Goal: Task Accomplishment & Management: Manage account settings

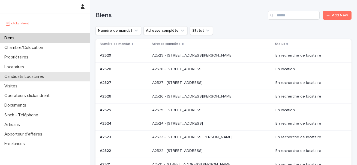
click at [20, 80] on div "Candidats Locataires" at bounding box center [45, 77] width 90 height 10
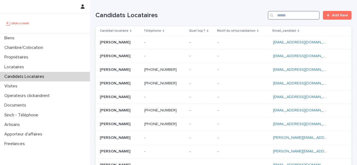
click at [282, 14] on input "Search" at bounding box center [294, 15] width 52 height 9
paste input "**********"
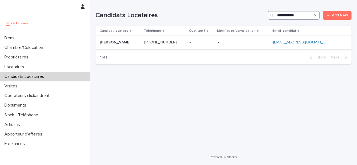
type input "**********"
click at [98, 41] on td "Alan Le bris Alan Le bris" at bounding box center [118, 43] width 47 height 14
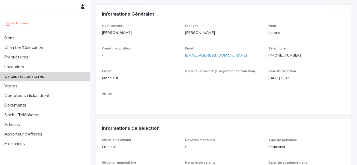
scroll to position [40, 0]
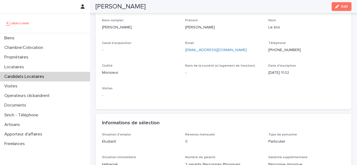
click at [279, 53] on div "Téléphone +420733363846" at bounding box center [306, 49] width 77 height 16
click at [279, 51] on p "+420733363846" at bounding box center [306, 50] width 77 height 6
copy p "+420733363846"
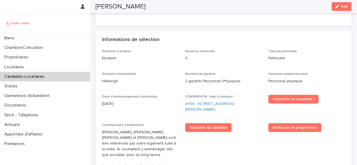
scroll to position [169, 0]
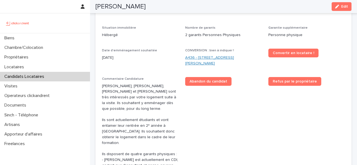
click at [223, 58] on link "A436 - 18 Rue Armand Carrel, Rouen 76000" at bounding box center [223, 60] width 77 height 11
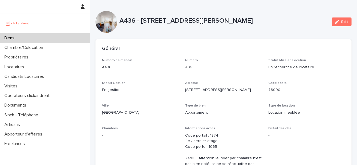
click at [161, 18] on p "A436 - 18 Rue Armand Carrel, Rouen 76000" at bounding box center [223, 21] width 208 height 8
click at [181, 20] on p "A436 - 18 Rue Armand Carrel, Rouen 76000" at bounding box center [223, 21] width 208 height 8
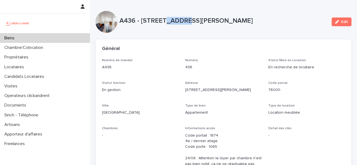
click at [181, 20] on p "A436 - 18 Rue Armand Carrel, Rouen 76000" at bounding box center [223, 21] width 208 height 8
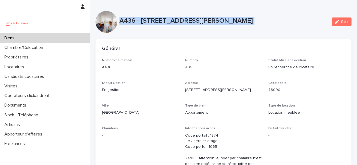
click at [181, 20] on p "A436 - 18 Rue Armand Carrel, Rouen 76000" at bounding box center [223, 21] width 208 height 8
click at [34, 40] on div "Biens" at bounding box center [45, 38] width 90 height 10
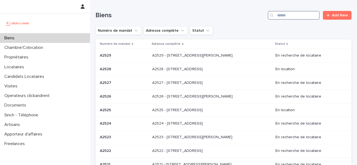
click at [293, 13] on input "Search" at bounding box center [294, 15] width 52 height 9
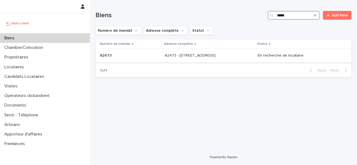
type input "*****"
click at [191, 52] on p "A2473 - 2 Rue De L'Abbé Cochet, Rouen 76000" at bounding box center [191, 55] width 52 height 6
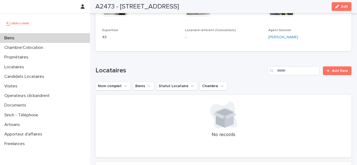
scroll to position [374, 0]
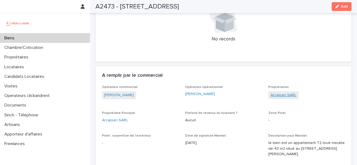
click at [287, 96] on link "Arcajoan SARL" at bounding box center [283, 95] width 26 height 6
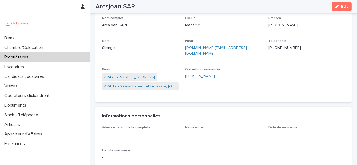
scroll to position [44, 0]
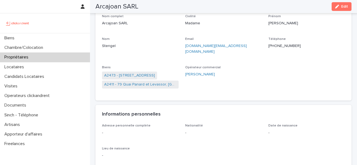
click at [281, 47] on p "+41764544595" at bounding box center [306, 46] width 77 height 6
copy p "+41764544595"
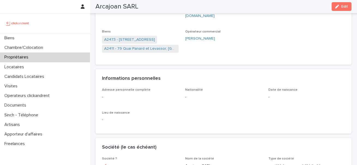
scroll to position [45, 0]
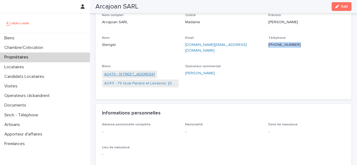
click at [144, 71] on link "A2473 - 2 Rue De L'Abbé Cochet, Rouen 76000" at bounding box center [129, 74] width 51 height 6
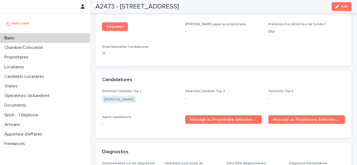
scroll to position [1776, 0]
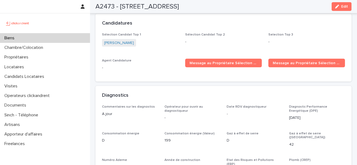
click at [125, 39] on span "Marwa Latrache" at bounding box center [119, 43] width 34 height 8
click at [123, 40] on link "Marwa Latrache" at bounding box center [119, 43] width 30 height 6
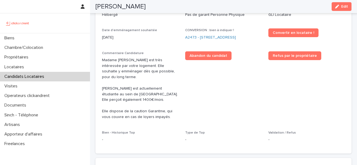
scroll to position [194, 0]
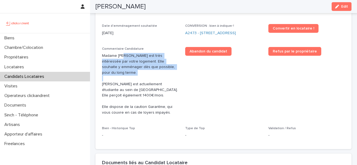
drag, startPoint x: 125, startPoint y: 61, endPoint x: 161, endPoint y: 84, distance: 43.1
click at [161, 84] on p "Madame Marwa Latrache est très intéressée par votre logement. Elle souhaite y e…" at bounding box center [140, 84] width 77 height 62
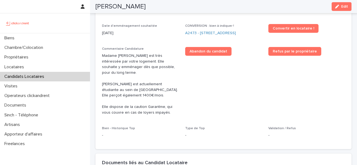
click at [135, 89] on p "Madame Marwa Latrache est très intéressée par votre logement. Elle souhaite y e…" at bounding box center [140, 84] width 77 height 62
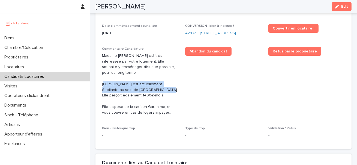
click at [135, 89] on p "Madame Marwa Latrache est très intéressée par votre logement. Elle souhaite y e…" at bounding box center [140, 84] width 77 height 62
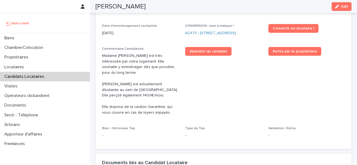
click at [148, 102] on p "Madame Marwa Latrache est très intéressée par votre logement. Elle souhaite y e…" at bounding box center [140, 84] width 77 height 62
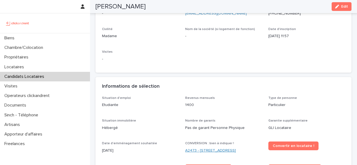
scroll to position [0, 0]
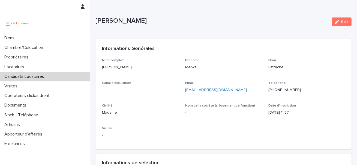
click at [284, 89] on p "+33760193763" at bounding box center [306, 90] width 77 height 6
copy p "+33760193763"
click at [280, 92] on p "+33760193763" at bounding box center [306, 90] width 77 height 6
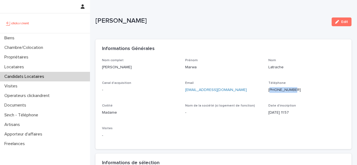
click at [280, 92] on p "+33760193763" at bounding box center [306, 90] width 77 height 6
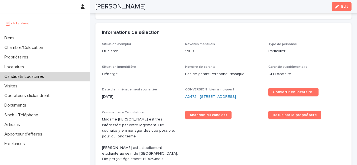
scroll to position [156, 0]
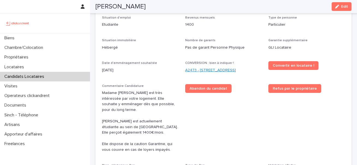
click at [233, 71] on link "A2473 - 2 Rue De L'Abbé Cochet, Rouen 76000" at bounding box center [210, 70] width 51 height 6
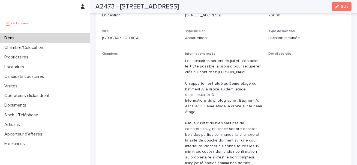
scroll to position [73, 0]
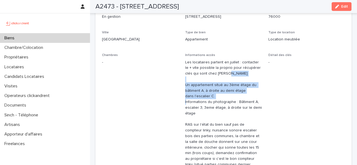
drag, startPoint x: 199, startPoint y: 81, endPoint x: 199, endPoint y: 104, distance: 22.9
click at [199, 104] on p "Les locataires partent en juillet : contacter le + vite possible la proprio pou…" at bounding box center [223, 118] width 77 height 119
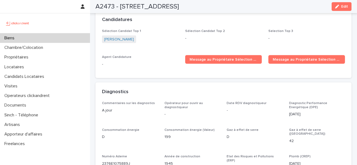
scroll to position [1720, 0]
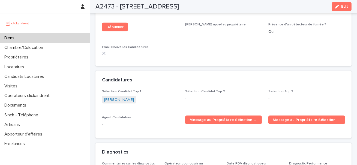
click at [122, 97] on link "Marwa Latrache" at bounding box center [119, 100] width 30 height 6
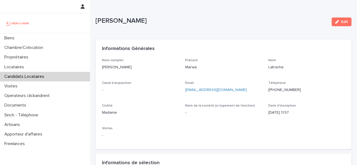
click at [129, 20] on p "Marwa Latrache" at bounding box center [211, 21] width 232 height 8
drag, startPoint x: 149, startPoint y: 21, endPoint x: 97, endPoint y: 20, distance: 52.3
click at [97, 20] on p "Marwa Latrache" at bounding box center [211, 21] width 232 height 8
copy p "Marwa Latrache"
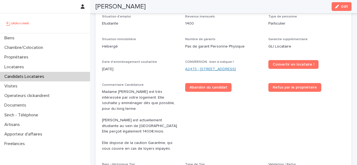
click at [191, 72] on link "A2473 - 2 Rue De L'Abbé Cochet, Rouen 76000" at bounding box center [210, 69] width 51 height 6
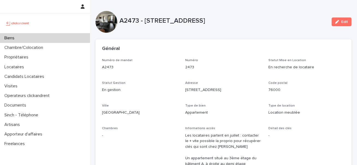
drag, startPoint x: 145, startPoint y: 21, endPoint x: 238, endPoint y: 21, distance: 92.4
click at [238, 21] on p "A2473 - 2 Rue De L'Abbé Cochet, Rouen 76000" at bounding box center [223, 21] width 208 height 8
copy p "2 Rue De L'Abbé Cochet, Rouen"
click at [59, 36] on div "Biens" at bounding box center [45, 38] width 90 height 10
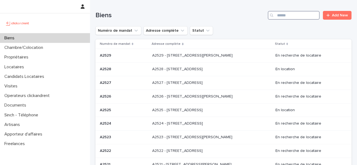
click at [285, 15] on input "Search" at bounding box center [294, 15] width 52 height 9
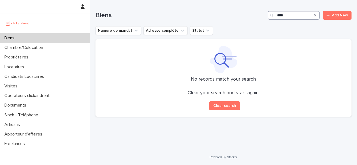
click at [277, 14] on input "****" at bounding box center [294, 15] width 52 height 9
click at [293, 15] on input "*****" at bounding box center [294, 15] width 52 height 9
click at [283, 13] on input "*****" at bounding box center [294, 15] width 52 height 9
type input "*****"
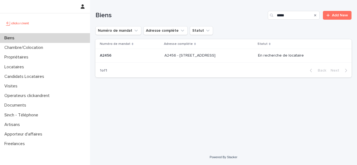
click at [164, 56] on p "A2456 - [STREET_ADDRESS]" at bounding box center [190, 55] width 52 height 6
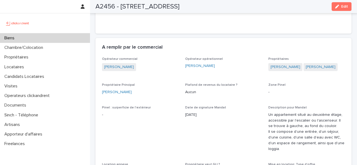
scroll to position [341, 0]
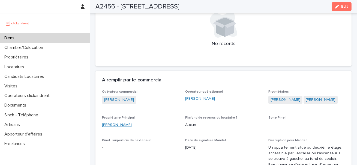
click at [128, 128] on link "[PERSON_NAME]" at bounding box center [117, 125] width 30 height 6
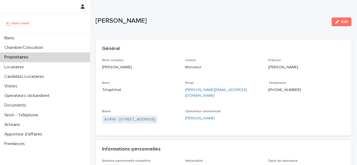
click at [280, 89] on p "[PHONE_NUMBER]" at bounding box center [306, 90] width 77 height 6
copy p "[PHONE_NUMBER]"
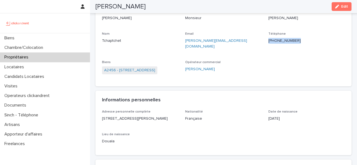
scroll to position [31, 0]
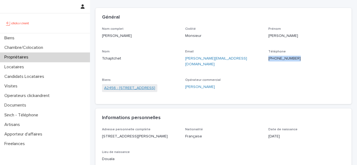
click at [139, 85] on link "A2456 - [STREET_ADDRESS]" at bounding box center [129, 88] width 51 height 6
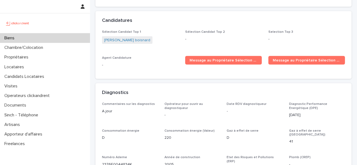
scroll to position [1700, 0]
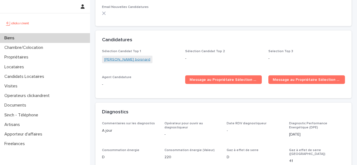
click at [129, 58] on link "[PERSON_NAME] boisnard" at bounding box center [127, 60] width 46 height 6
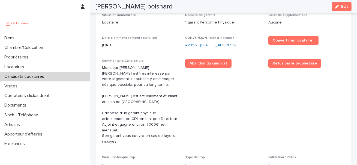
scroll to position [195, 0]
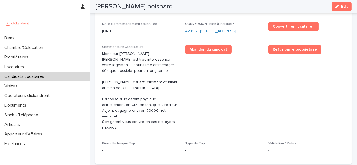
drag, startPoint x: 137, startPoint y: 90, endPoint x: 137, endPoint y: 67, distance: 23.4
click at [137, 77] on p "Monsieur [PERSON_NAME] [PERSON_NAME] est très intéressé par votre logement. Il …" at bounding box center [140, 90] width 77 height 79
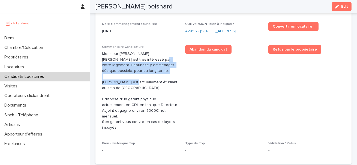
drag, startPoint x: 137, startPoint y: 67, endPoint x: 146, endPoint y: 99, distance: 33.1
click at [146, 99] on p "Monsieur [PERSON_NAME] [PERSON_NAME] est très intéressé par votre logement. Il …" at bounding box center [140, 90] width 77 height 79
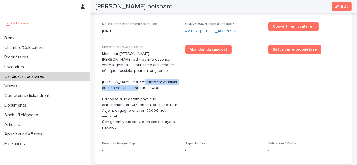
drag, startPoint x: 146, startPoint y: 99, endPoint x: 145, endPoint y: 74, distance: 24.6
click at [146, 77] on p "Monsieur [PERSON_NAME] [PERSON_NAME] est très intéressé par votre logement. Il …" at bounding box center [140, 90] width 77 height 79
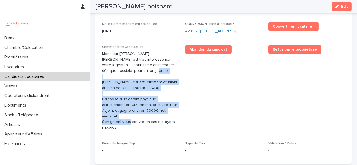
drag, startPoint x: 145, startPoint y: 74, endPoint x: 151, endPoint y: 120, distance: 45.8
click at [151, 120] on p "Monsieur [PERSON_NAME] [PERSON_NAME] est très intéressé par votre logement. Il …" at bounding box center [140, 90] width 77 height 79
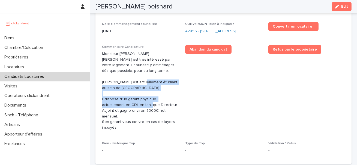
drag, startPoint x: 149, startPoint y: 109, endPoint x: 144, endPoint y: 66, distance: 43.4
click at [144, 66] on p "Monsieur [PERSON_NAME] [PERSON_NAME] est très intéressé par votre logement. Il …" at bounding box center [140, 90] width 77 height 79
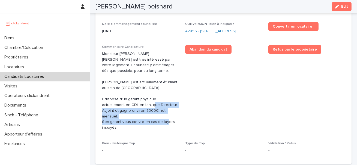
drag, startPoint x: 150, startPoint y: 109, endPoint x: 158, endPoint y: 135, distance: 27.0
click at [158, 135] on div "Situation d'emploi Etudiant Revenus mensuels 0 Type de personne Particulier Sit…" at bounding box center [223, 67] width 243 height 180
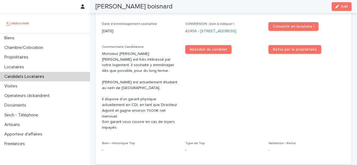
drag, startPoint x: 157, startPoint y: 123, endPoint x: 157, endPoint y: 103, distance: 20.2
click at [157, 103] on p "Monsieur [PERSON_NAME] [PERSON_NAME] est très intéressé par votre logement. Il …" at bounding box center [140, 90] width 77 height 79
drag, startPoint x: 157, startPoint y: 103, endPoint x: 113, endPoint y: 114, distance: 45.5
click at [113, 114] on p "Monsieur [PERSON_NAME] [PERSON_NAME] est très intéressé par votre logement. Il …" at bounding box center [140, 90] width 77 height 79
drag, startPoint x: 114, startPoint y: 114, endPoint x: 189, endPoint y: 114, distance: 75.5
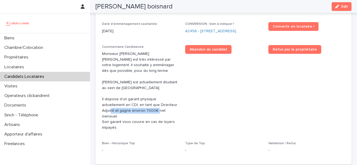
click at [189, 114] on div "Situation d'emploi Etudiant Revenus mensuels 0 Type de personne Particulier Sit…" at bounding box center [223, 67] width 243 height 180
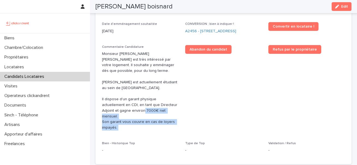
drag, startPoint x: 189, startPoint y: 114, endPoint x: 120, endPoint y: 113, distance: 69.5
click at [120, 113] on div "Situation d'emploi Etudiant Revenus mensuels 0 Type de personne Particulier Sit…" at bounding box center [223, 67] width 243 height 180
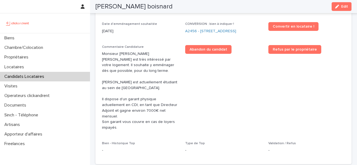
drag, startPoint x: 120, startPoint y: 113, endPoint x: 144, endPoint y: 115, distance: 24.3
click at [144, 115] on p "Monsieur [PERSON_NAME] [PERSON_NAME] est très intéressé par votre logement. Il …" at bounding box center [140, 90] width 77 height 79
drag, startPoint x: 144, startPoint y: 115, endPoint x: 119, endPoint y: 114, distance: 24.8
click at [119, 114] on p "Monsieur [PERSON_NAME] [PERSON_NAME] est très intéressé par votre logement. Il …" at bounding box center [140, 90] width 77 height 79
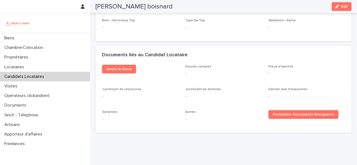
scroll to position [119, 0]
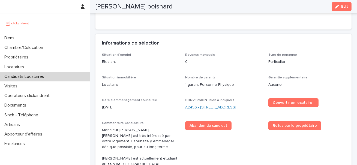
click at [203, 109] on link "A2456 - [STREET_ADDRESS]" at bounding box center [210, 107] width 51 height 6
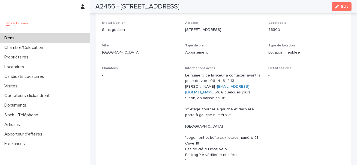
scroll to position [61, 0]
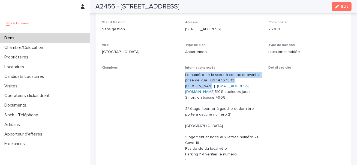
drag, startPoint x: 202, startPoint y: 71, endPoint x: 202, endPoint y: 93, distance: 21.8
click at [202, 93] on div "Le numéro de la sœur à contacter avant la prise de vue : 06 14 16 18 13 [PERSON…" at bounding box center [223, 117] width 77 height 92
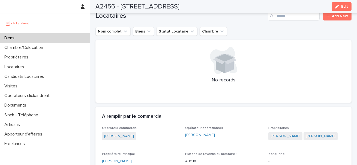
scroll to position [400, 0]
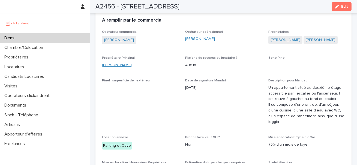
click at [120, 68] on link "[PERSON_NAME]" at bounding box center [117, 65] width 30 height 6
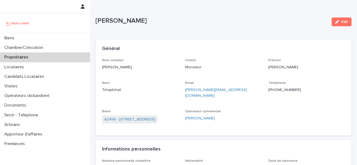
click at [287, 89] on p "[PHONE_NUMBER]" at bounding box center [306, 90] width 77 height 6
click at [129, 21] on p "[PERSON_NAME]" at bounding box center [211, 21] width 232 height 8
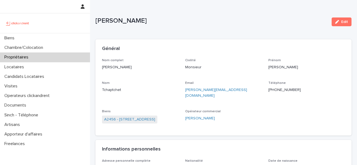
copy p "Tchaptchet"
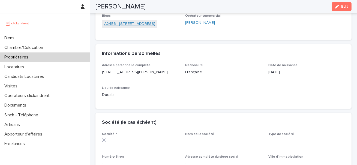
click at [129, 21] on link "A2456 - [STREET_ADDRESS]" at bounding box center [129, 24] width 51 height 6
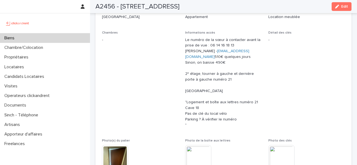
click at [50, 40] on div "Biens" at bounding box center [45, 38] width 90 height 10
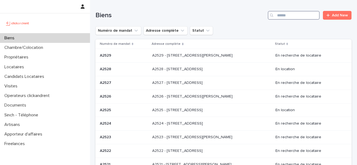
click at [281, 17] on input "Search" at bounding box center [294, 15] width 52 height 9
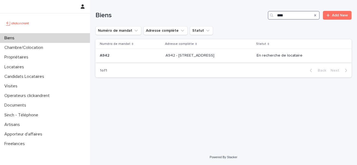
type input "****"
click at [170, 57] on p "A942 - 7 Boulevard de la République, Noisy-le-Sec 93130" at bounding box center [190, 55] width 50 height 6
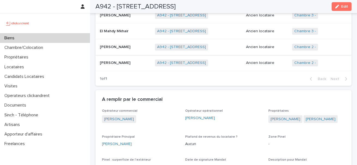
scroll to position [368, 0]
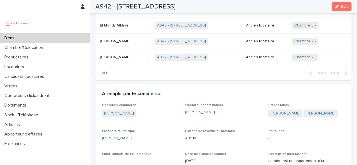
click at [321, 110] on link "Sébastien Engel" at bounding box center [321, 113] width 30 height 6
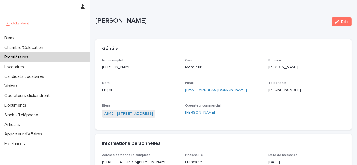
click at [286, 92] on p "+33636573744" at bounding box center [306, 90] width 77 height 6
copy p "+33636573744"
click at [164, 120] on div "Biens A942 - 7 Boulevard de la République, Noisy-le-Sec 93130" at bounding box center [140, 113] width 77 height 19
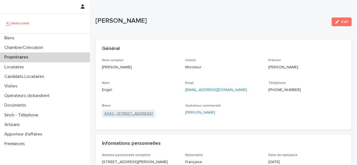
click at [153, 116] on link "A942 - 7 Boulevard de la République, Noisy-le-Sec 93130" at bounding box center [128, 114] width 49 height 6
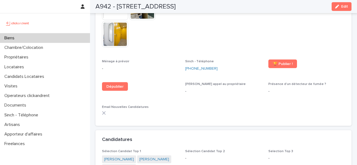
scroll to position [1772, 0]
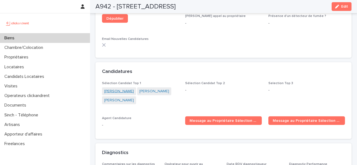
click at [117, 88] on link "Maud Gippet" at bounding box center [119, 91] width 30 height 6
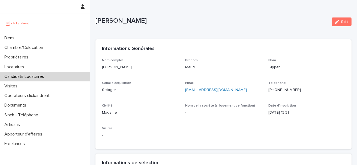
click at [173, 114] on p "Madame" at bounding box center [140, 113] width 77 height 6
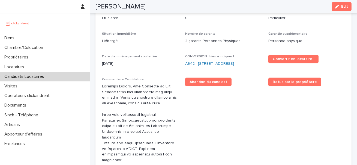
scroll to position [167, 0]
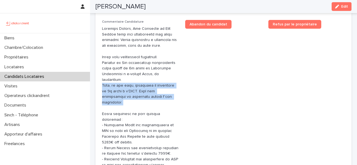
scroll to position [232, 0]
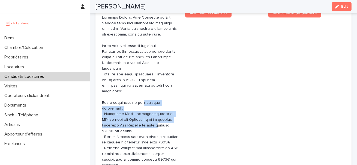
drag, startPoint x: 138, startPoint y: 96, endPoint x: 140, endPoint y: 115, distance: 18.9
click at [140, 115] on p at bounding box center [140, 128] width 77 height 227
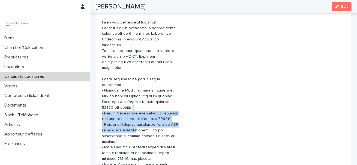
drag, startPoint x: 136, startPoint y: 94, endPoint x: 136, endPoint y: 120, distance: 26.2
click at [136, 120] on p at bounding box center [140, 104] width 77 height 227
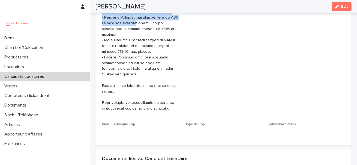
scroll to position [367, 0]
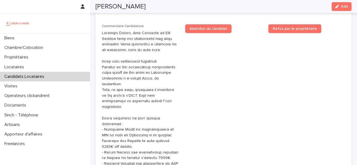
scroll to position [205, 0]
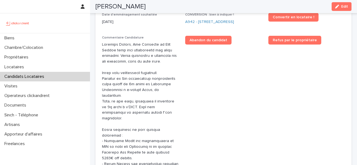
click at [122, 6] on h2 "Maud Gippet" at bounding box center [120, 7] width 50 height 8
copy h2 "Gippet"
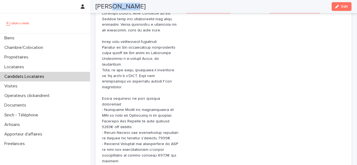
scroll to position [268, 0]
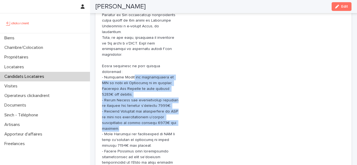
drag, startPoint x: 128, startPoint y: 92, endPoint x: 130, endPoint y: 129, distance: 37.4
click at [130, 129] on p at bounding box center [140, 91] width 77 height 227
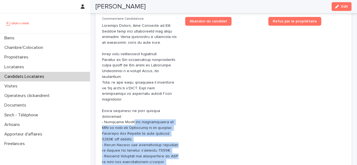
scroll to position [229, 0]
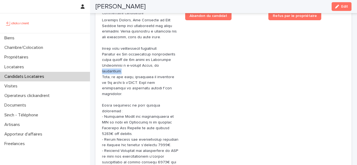
drag, startPoint x: 132, startPoint y: 71, endPoint x: 167, endPoint y: 72, distance: 34.6
click at [167, 72] on p at bounding box center [140, 130] width 77 height 227
click at [155, 72] on p at bounding box center [140, 130] width 77 height 227
drag, startPoint x: 155, startPoint y: 72, endPoint x: 131, endPoint y: 72, distance: 24.0
click at [131, 72] on p at bounding box center [140, 130] width 77 height 227
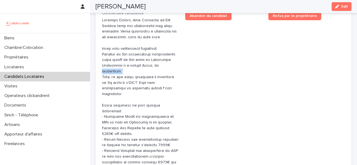
scroll to position [237, 0]
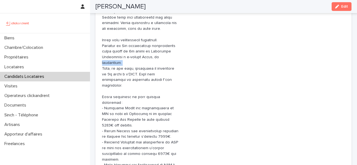
click at [141, 62] on p at bounding box center [140, 122] width 77 height 227
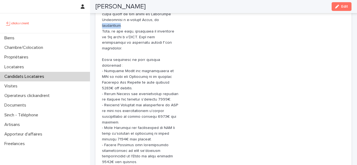
scroll to position [277, 0]
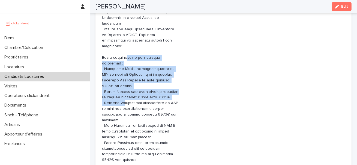
drag, startPoint x: 123, startPoint y: 50, endPoint x: 123, endPoint y: 93, distance: 42.5
click at [123, 92] on p at bounding box center [140, 83] width 77 height 227
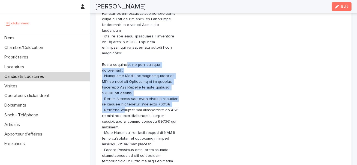
scroll to position [269, 0]
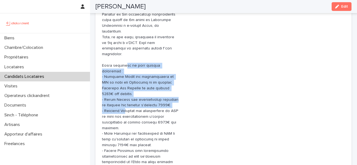
click at [119, 70] on p at bounding box center [140, 91] width 77 height 227
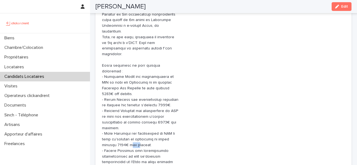
drag, startPoint x: 123, startPoint y: 134, endPoint x: 108, endPoint y: 134, distance: 15.0
click at [108, 134] on p at bounding box center [140, 91] width 77 height 227
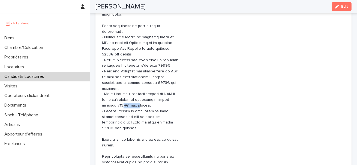
scroll to position [311, 0]
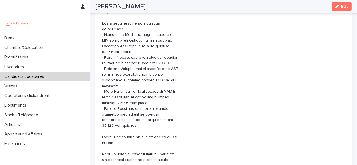
click at [128, 126] on p at bounding box center [140, 49] width 77 height 227
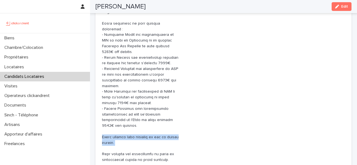
click at [128, 126] on p at bounding box center [140, 49] width 77 height 227
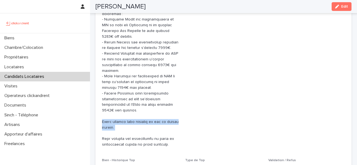
scroll to position [329, 0]
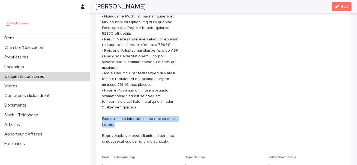
click at [129, 121] on p at bounding box center [140, 30] width 77 height 227
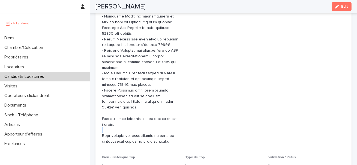
click at [129, 121] on p at bounding box center [140, 30] width 77 height 227
click at [131, 122] on p at bounding box center [140, 30] width 77 height 227
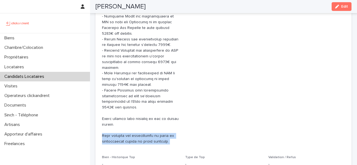
click at [131, 122] on p at bounding box center [140, 30] width 77 height 227
click at [138, 128] on p at bounding box center [140, 30] width 77 height 227
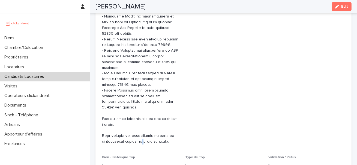
click at [138, 128] on p at bounding box center [140, 30] width 77 height 227
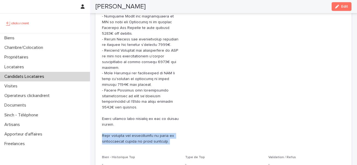
click at [138, 128] on p at bounding box center [140, 30] width 77 height 227
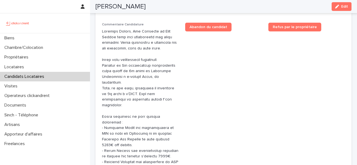
scroll to position [201, 0]
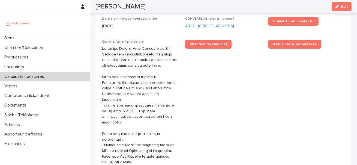
click at [142, 86] on p at bounding box center [140, 159] width 77 height 227
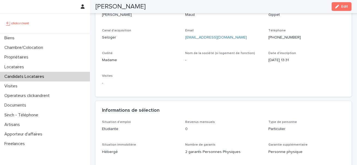
scroll to position [0, 0]
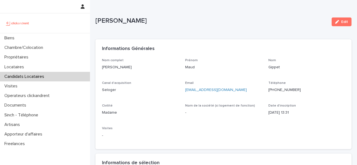
click at [278, 88] on p "+33638315997" at bounding box center [306, 90] width 77 height 6
copy p "+33638315997"
click at [282, 89] on p "+33638315997" at bounding box center [306, 90] width 77 height 6
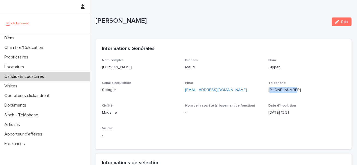
click at [282, 89] on p "+33638315997" at bounding box center [306, 90] width 77 height 6
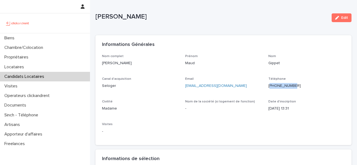
scroll to position [5, 0]
click at [284, 85] on p "+33638315997" at bounding box center [306, 85] width 77 height 6
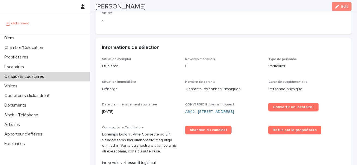
scroll to position [164, 0]
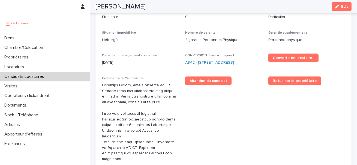
click at [196, 65] on link "A942 - 7 Boulevard de la République, Noisy-le-Sec 93130" at bounding box center [209, 63] width 49 height 6
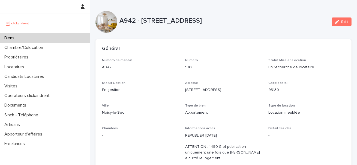
click at [52, 40] on div "Biens" at bounding box center [45, 38] width 90 height 10
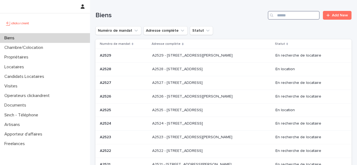
click at [285, 15] on input "Search" at bounding box center [294, 15] width 52 height 9
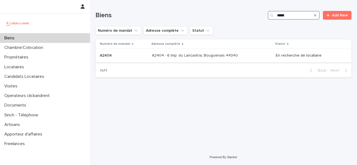
type input "*****"
click at [153, 55] on p "A2404 - 6 Imp. du Lancastria, Bouguenais 44340" at bounding box center [195, 55] width 87 height 6
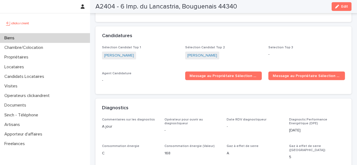
scroll to position [1646, 0]
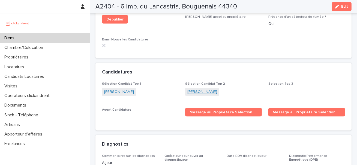
click at [193, 89] on link "Arthur Autret" at bounding box center [202, 92] width 30 height 6
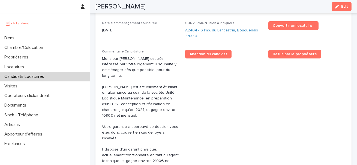
scroll to position [196, 0]
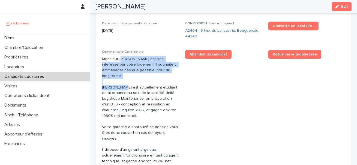
drag, startPoint x: 120, startPoint y: 62, endPoint x: 120, endPoint y: 98, distance: 36.2
click at [120, 98] on p "Monsieur Arthur Autret est très intéressé par votre logement. Il souhaite y emm…" at bounding box center [140, 118] width 77 height 125
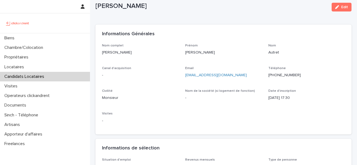
scroll to position [91, 0]
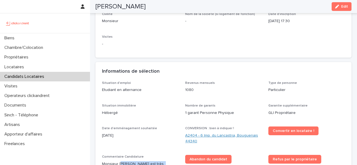
click at [207, 134] on link "A2404 - 6 Imp. du Lancastria, Bouguenais 44340" at bounding box center [223, 137] width 77 height 11
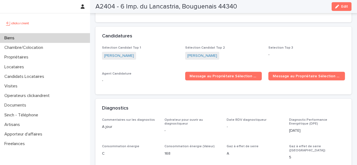
scroll to position [1674, 0]
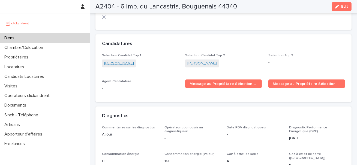
click at [120, 61] on link "Sam Duminy" at bounding box center [119, 64] width 30 height 6
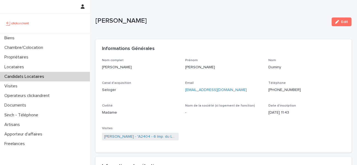
drag, startPoint x: 154, startPoint y: 135, endPoint x: 258, endPoint y: 1, distance: 169.5
click at [236, 84] on p "Email" at bounding box center [223, 83] width 77 height 4
drag, startPoint x: 236, startPoint y: 86, endPoint x: 228, endPoint y: 92, distance: 9.8
click at [228, 92] on div "duminysam44@gmail.com" at bounding box center [223, 89] width 77 height 7
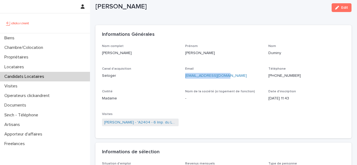
scroll to position [15, 0]
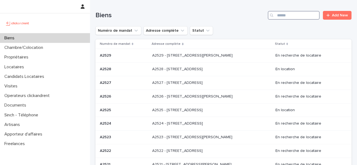
click at [283, 13] on input "Search" at bounding box center [294, 15] width 52 height 9
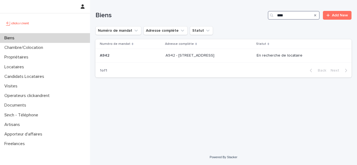
type input "****"
click at [185, 53] on p "A942 - 7 Boulevard de la République, Noisy-le-Sec 93130" at bounding box center [190, 55] width 50 height 6
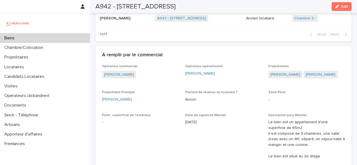
scroll to position [407, 0]
click at [274, 71] on link "Sébastien Engel" at bounding box center [285, 74] width 30 height 6
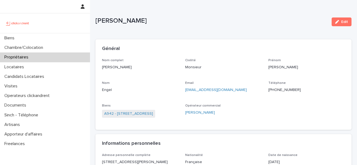
click at [292, 88] on p "+33636573744" at bounding box center [306, 90] width 77 height 6
copy p "33636573744"
click at [285, 89] on p "+33636573744" at bounding box center [306, 90] width 77 height 6
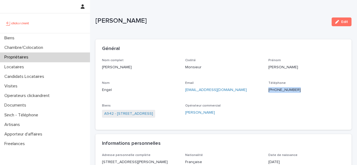
click at [285, 89] on p "+33636573744" at bounding box center [306, 90] width 77 height 6
drag, startPoint x: 236, startPoint y: 89, endPoint x: 185, endPoint y: 90, distance: 51.5
click at [185, 90] on div "Nom complet Sébastien Engel Civilité Monsieur Prénom Sébastien Nom Engel Email …" at bounding box center [223, 90] width 243 height 65
click at [149, 113] on link "A942 - 7 Boulevard de la République, Noisy-le-Sec 93130" at bounding box center [128, 114] width 49 height 6
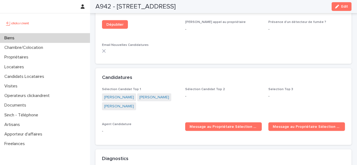
scroll to position [1795, 0]
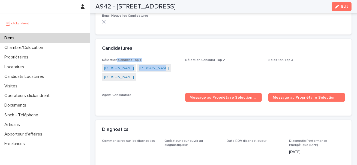
drag, startPoint x: 150, startPoint y: 69, endPoint x: 115, endPoint y: 46, distance: 42.6
click at [115, 58] on div "Sélection Candidat Top 1 Lou Geoffroy Maud Gippet Virginie Burlac" at bounding box center [140, 72] width 77 height 28
click at [150, 64] on div "Lou Geoffroy Maud Gippet Virginie Burlac" at bounding box center [140, 73] width 77 height 18
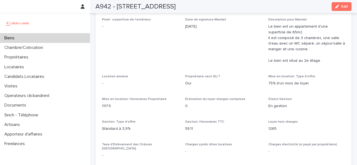
scroll to position [463, 0]
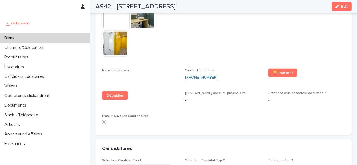
scroll to position [1692, 0]
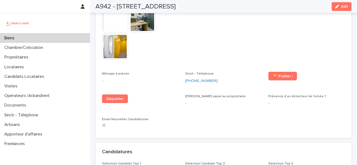
click at [213, 95] on span "[PERSON_NAME] [PERSON_NAME] au propriétaire" at bounding box center [215, 96] width 61 height 3
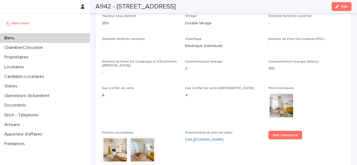
scroll to position [1479, 0]
click at [207, 60] on div "Consommation énergie C" at bounding box center [223, 68] width 77 height 16
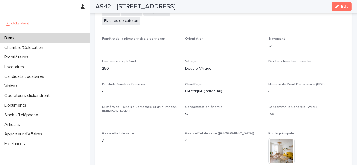
click at [207, 88] on p "Electrique (individuel)" at bounding box center [223, 91] width 77 height 6
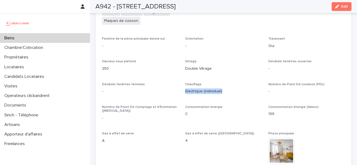
click at [207, 88] on p "Electrique (individuel)" at bounding box center [223, 91] width 77 height 6
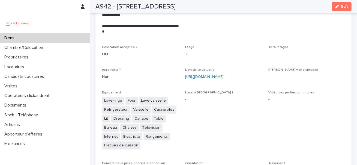
scroll to position [1286, 0]
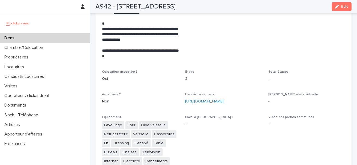
click at [203, 93] on span "Lien visite virtuelle" at bounding box center [199, 94] width 29 height 3
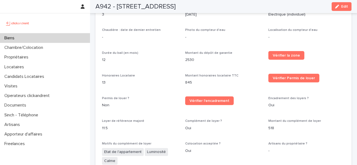
scroll to position [692, 0]
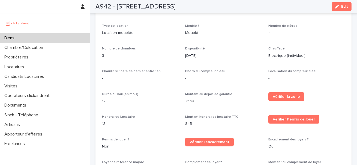
click at [196, 53] on p "2/7/2025" at bounding box center [223, 56] width 77 height 6
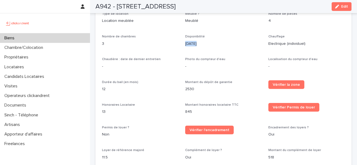
scroll to position [707, 0]
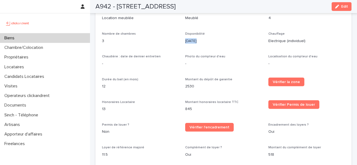
click at [197, 38] on p "2/7/2025" at bounding box center [223, 41] width 77 height 6
click at [202, 55] on span "Photo du compteur d'eau" at bounding box center [205, 56] width 40 height 3
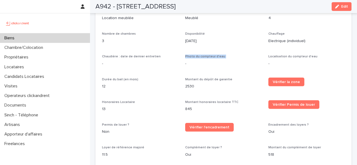
click at [202, 55] on span "Photo du compteur d'eau" at bounding box center [205, 56] width 40 height 3
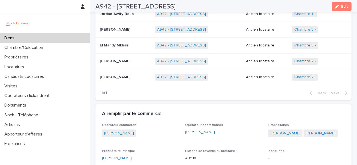
scroll to position [375, 0]
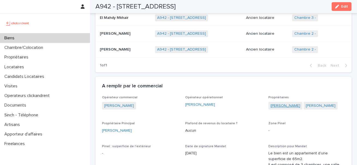
click at [289, 103] on link "Sébastien Engel" at bounding box center [285, 106] width 30 height 6
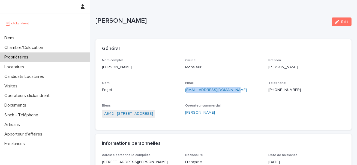
drag, startPoint x: 248, startPoint y: 89, endPoint x: 186, endPoint y: 89, distance: 62.4
click at [186, 89] on p "sebastienengel0@gmail.com" at bounding box center [223, 90] width 77 height 6
drag, startPoint x: 183, startPoint y: 89, endPoint x: 239, endPoint y: 89, distance: 55.3
click at [239, 89] on div "Nom complet Sébastien Engel Civilité Monsieur Prénom Sébastien Nom Engel Email …" at bounding box center [223, 90] width 243 height 65
copy link "sebastienengel0@gmail.com"
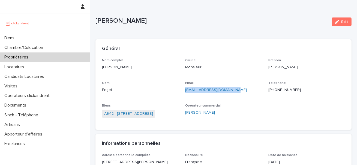
click at [148, 113] on link "A942 - 7 Boulevard de la République, Noisy-le-Sec 93130" at bounding box center [128, 114] width 49 height 6
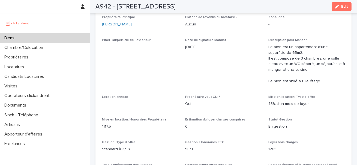
scroll to position [482, 0]
click at [202, 146] on p "58.11" at bounding box center [223, 149] width 77 height 6
click at [202, 140] on span "Gestion: Honoraires TTC" at bounding box center [204, 141] width 39 height 3
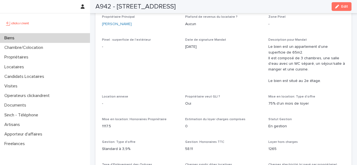
click at [199, 117] on span "Estimation du loyer charges comprises" at bounding box center [215, 118] width 60 height 3
click at [207, 95] on span "Propriétaire veut GLI ?" at bounding box center [202, 96] width 35 height 3
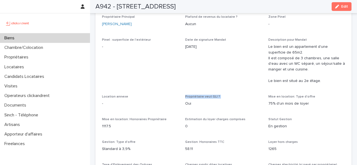
click at [207, 95] on span "Propriétaire veut GLI ?" at bounding box center [202, 96] width 35 height 3
drag, startPoint x: 198, startPoint y: 99, endPoint x: 174, endPoint y: 96, distance: 24.2
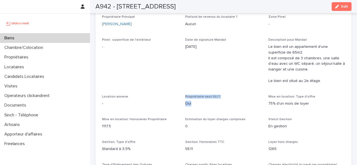
click at [205, 101] on p "Oui" at bounding box center [223, 104] width 77 height 6
click at [211, 95] on div "Propriétaire veut GLI ? Oui" at bounding box center [223, 103] width 77 height 16
click at [211, 95] on span "Propriétaire veut GLI ?" at bounding box center [202, 96] width 35 height 3
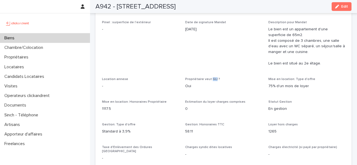
scroll to position [498, 0]
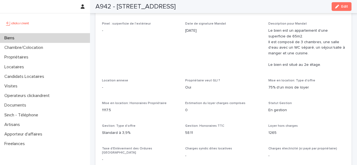
click at [205, 79] on span "Propriétaire veut GLI ?" at bounding box center [202, 80] width 35 height 3
click at [213, 79] on span "Propriétaire veut GLI ?" at bounding box center [202, 80] width 35 height 3
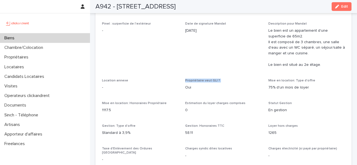
click at [213, 79] on span "Propriétaire veut GLI ?" at bounding box center [202, 80] width 35 height 3
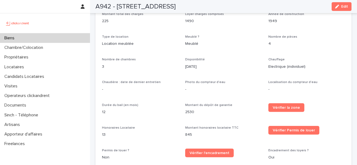
scroll to position [518, 0]
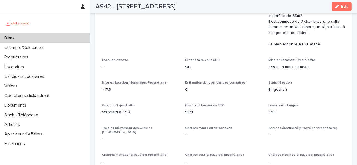
click at [109, 109] on p "Standard à 3,9%" at bounding box center [140, 112] width 77 height 6
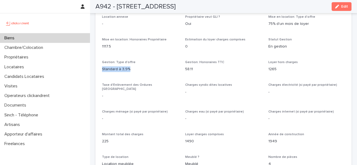
scroll to position [554, 0]
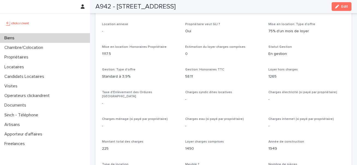
click at [193, 74] on p "58.11" at bounding box center [223, 77] width 77 height 6
click at [191, 74] on p "58.11" at bounding box center [223, 77] width 77 height 6
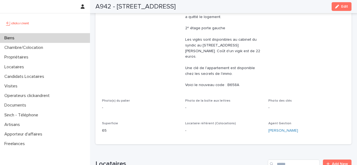
scroll to position [0, 0]
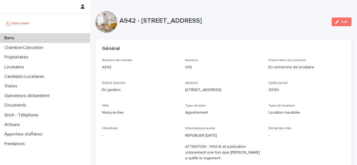
click at [147, 19] on p "A942 - 7 Boulevard de la République, Noisy-le-Sec 93130" at bounding box center [223, 21] width 208 height 8
click at [252, 22] on p "A942 - 7 Boulevard de la République, Noisy-le-Sec 93130" at bounding box center [223, 21] width 208 height 8
drag, startPoint x: 232, startPoint y: 20, endPoint x: 268, endPoint y: 19, distance: 36.0
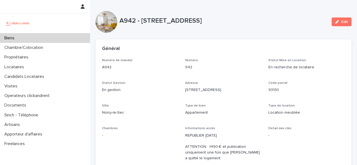
click at [268, 19] on p "A942 - 7 Boulevard de la République, Noisy-le-Sec 93130" at bounding box center [223, 21] width 208 height 8
copy p "Noisy-le-Sec"
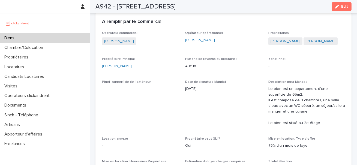
scroll to position [439, 0]
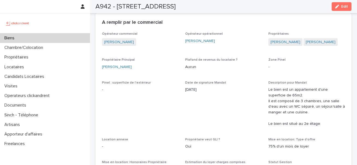
drag, startPoint x: 101, startPoint y: 61, endPoint x: 138, endPoint y: 61, distance: 37.1
copy link "Sébastien Engel"
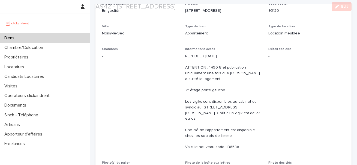
scroll to position [140, 0]
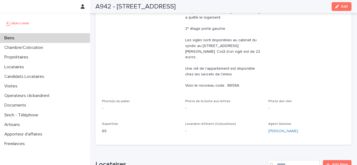
click at [197, 122] on span "Locataire référent (Colocations)" at bounding box center [210, 123] width 51 height 3
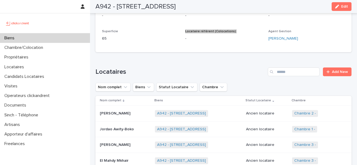
scroll to position [282, 0]
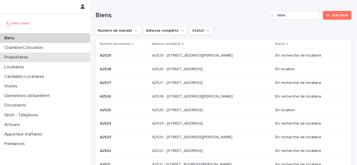
click at [31, 59] on p "Propriétaires" at bounding box center [17, 57] width 31 height 5
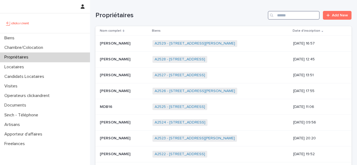
click at [283, 13] on input "Search" at bounding box center [294, 15] width 52 height 9
paste input "**********"
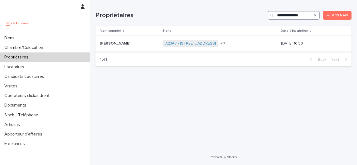
type input "**********"
click at [112, 45] on p "Géraldine Bruel" at bounding box center [116, 43] width 32 height 6
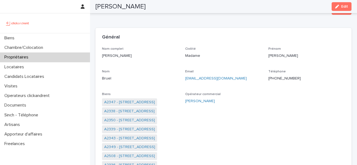
scroll to position [8, 0]
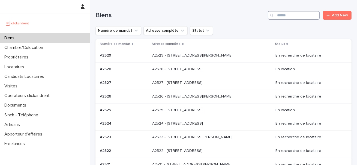
click at [286, 15] on input "Search" at bounding box center [294, 15] width 52 height 9
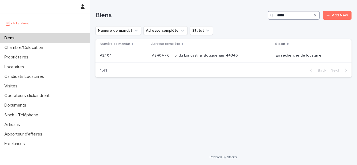
type input "*****"
click at [183, 58] on div "A2404 - 6 Imp. du Lancastria, Bouguenais 44340 A2404 - 6 Imp. du Lancastria, Bo…" at bounding box center [211, 55] width 119 height 9
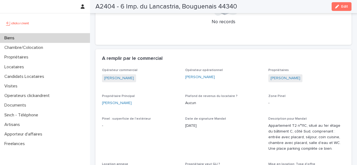
scroll to position [346, 0]
click at [278, 74] on link "Sami Sadir" at bounding box center [285, 77] width 30 height 6
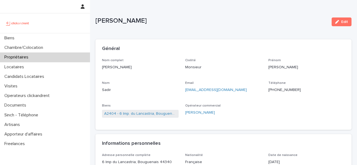
click at [282, 88] on p "+33625768838" at bounding box center [306, 90] width 77 height 6
copy p "+33625768838"
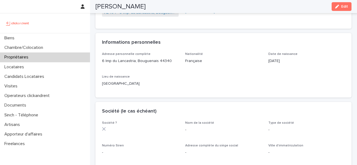
scroll to position [49, 0]
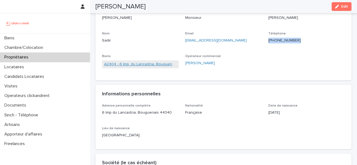
click at [156, 64] on link "A2404 - 6 Imp. du Lancastria, Bouguenais 44340" at bounding box center [140, 64] width 72 height 6
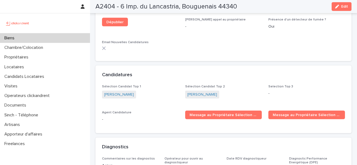
scroll to position [1625, 0]
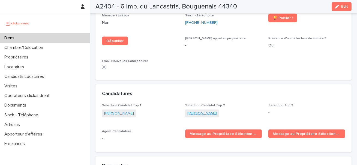
click at [198, 110] on link "Arthur Autret" at bounding box center [202, 113] width 30 height 6
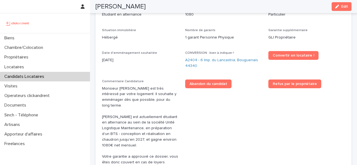
scroll to position [209, 0]
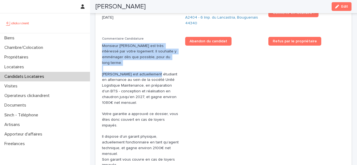
drag, startPoint x: 153, startPoint y: 41, endPoint x: 153, endPoint y: 66, distance: 25.1
click at [153, 66] on div "Commentaire Candidature Monsieur Arthur Autret est très intéressé par votre log…" at bounding box center [140, 104] width 77 height 135
click at [153, 66] on p "Monsieur Arthur Autret est très intéressé par votre logement. Il souhaite y emm…" at bounding box center [140, 105] width 77 height 125
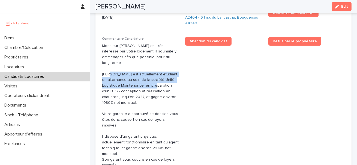
drag, startPoint x: 109, startPoint y: 68, endPoint x: 165, endPoint y: 81, distance: 57.9
click at [165, 81] on p "Monsieur Arthur Autret est très intéressé par votre logement. Il souhaite y emm…" at bounding box center [140, 105] width 77 height 125
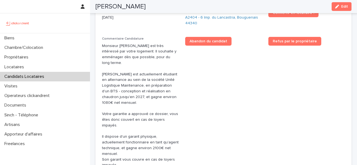
click at [157, 92] on p "Monsieur Arthur Autret est très intéressé par votre logement. Il souhaite y emm…" at bounding box center [140, 105] width 77 height 125
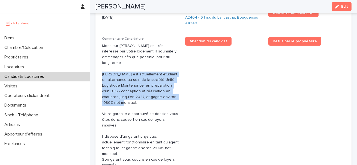
drag, startPoint x: 119, startPoint y: 99, endPoint x: 103, endPoint y: 69, distance: 33.5
click at [103, 69] on p "Monsieur Arthur Autret est très intéressé par votre logement. Il souhaite y emm…" at bounding box center [140, 105] width 77 height 125
drag, startPoint x: 103, startPoint y: 69, endPoint x: 121, endPoint y: 99, distance: 34.5
click at [121, 99] on p "Monsieur Arthur Autret est très intéressé par votre logement. Il souhaite y emm…" at bounding box center [140, 105] width 77 height 125
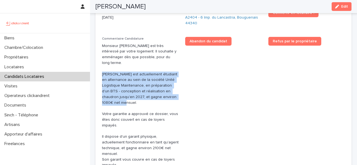
click at [121, 99] on p "Monsieur Arthur Autret est très intéressé par votre logement. Il souhaite y emm…" at bounding box center [140, 105] width 77 height 125
drag, startPoint x: 121, startPoint y: 99, endPoint x: 100, endPoint y: 65, distance: 39.6
click at [100, 65] on div "Situation d'emploi Etudiant en alternance Revenus mensuels 1080 Type de personn…" at bounding box center [223, 82] width 256 height 238
click at [102, 68] on p "Monsieur Arthur Autret est très intéressé par votre logement. Il souhaite y emm…" at bounding box center [140, 105] width 77 height 125
drag, startPoint x: 102, startPoint y: 68, endPoint x: 141, endPoint y: 102, distance: 51.2
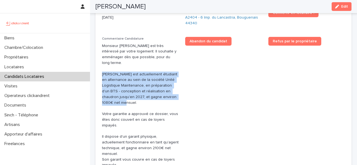
click at [141, 102] on p "Monsieur Arthur Autret est très intéressé par votre logement. Il souhaite y emm…" at bounding box center [140, 105] width 77 height 125
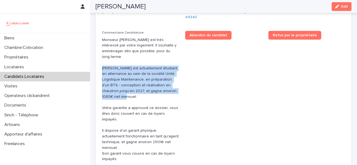
scroll to position [215, 0]
click at [122, 68] on p "Monsieur Arthur Autret est très intéressé par votre logement. Il souhaite y emm…" at bounding box center [140, 99] width 77 height 125
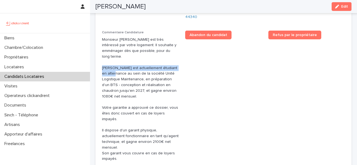
drag, startPoint x: 122, startPoint y: 68, endPoint x: 101, endPoint y: 64, distance: 21.0
click at [101, 64] on div "Situation d'emploi Etudiant en alternance Revenus mensuels 1080 Type de personn…" at bounding box center [223, 76] width 256 height 238
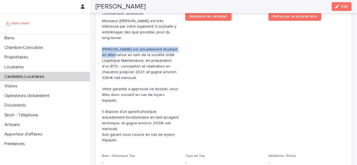
scroll to position [237, 0]
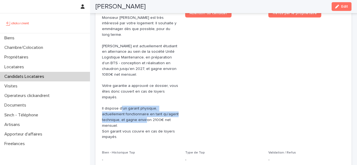
drag, startPoint x: 133, startPoint y: 95, endPoint x: 136, endPoint y: 108, distance: 13.4
click at [136, 108] on p "Monsieur Arthur Autret est très intéressé par votre logement. Il souhaite y emm…" at bounding box center [140, 77] width 77 height 125
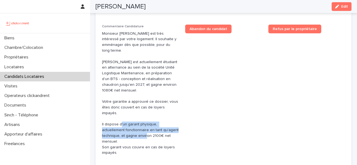
scroll to position [215, 0]
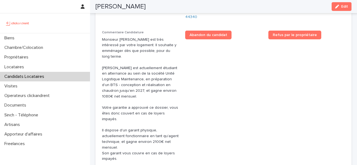
click at [173, 90] on p "Monsieur Arthur Autret est très intéressé par votre logement. Il souhaite y emm…" at bounding box center [140, 99] width 77 height 125
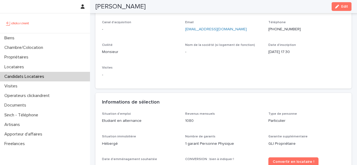
scroll to position [22, 0]
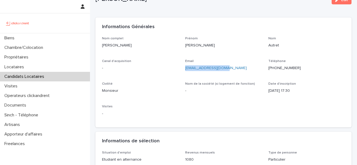
drag, startPoint x: 227, startPoint y: 66, endPoint x: 185, endPoint y: 67, distance: 42.5
click at [185, 67] on div "Nom complet Arthur Autret Prénom Arthur Nom Autret Canal d'acquisition - Email …" at bounding box center [223, 79] width 243 height 84
copy link "arthurautr@gmail.com"
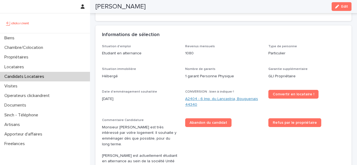
click at [221, 98] on link "A2404 - 6 Imp. du Lancastria, Bouguenais 44340" at bounding box center [223, 101] width 77 height 11
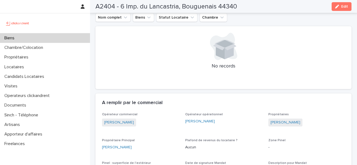
scroll to position [309, 0]
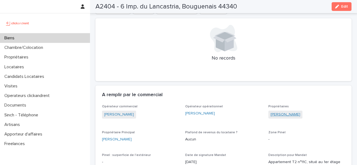
click at [284, 111] on link "Sami Sadir" at bounding box center [285, 114] width 30 height 6
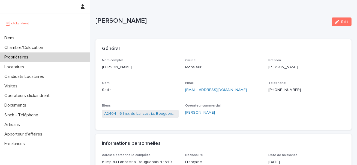
click at [237, 86] on div "samisadir@gmail.com" at bounding box center [223, 89] width 77 height 7
copy link "samisadir@gmail.com"
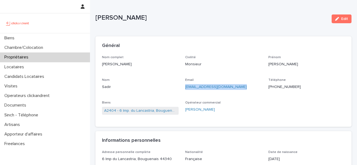
scroll to position [3, 0]
click at [141, 108] on link "A2404 - 6 Imp. du Lancastria, Bouguenais 44340" at bounding box center [140, 110] width 72 height 6
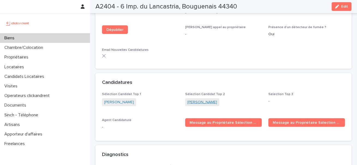
click at [197, 99] on link "Arthur Autret" at bounding box center [202, 102] width 30 height 6
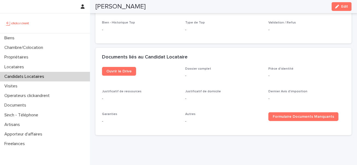
click at [118, 6] on h2 "Arthur Autret" at bounding box center [120, 7] width 50 height 8
copy div "Arthur Autret Edit"
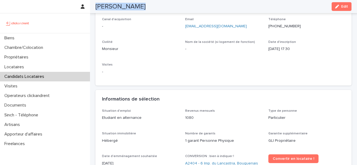
scroll to position [0, 0]
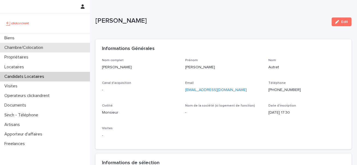
click at [17, 43] on div "Chambre/Colocation" at bounding box center [45, 48] width 90 height 10
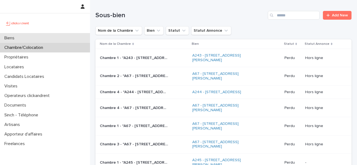
click at [19, 39] on div "Biens" at bounding box center [45, 38] width 90 height 10
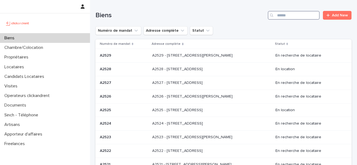
click at [292, 14] on input "Search" at bounding box center [294, 15] width 52 height 9
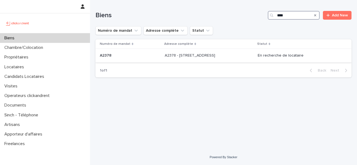
type input "****"
click at [196, 58] on div "A2378 - 43 Rue Auvry, Aubervilliers 93300 A2378 - 43 Rue Auvry, Aubervilliers 9…" at bounding box center [209, 55] width 89 height 9
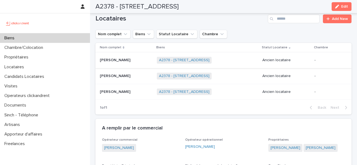
scroll to position [324, 0]
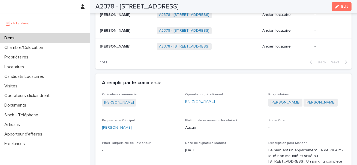
drag, startPoint x: 150, startPoint y: 132, endPoint x: 95, endPoint y: 126, distance: 55.1
copy link "Charles De Maleville"
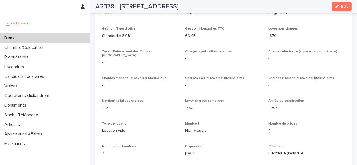
scroll to position [264, 0]
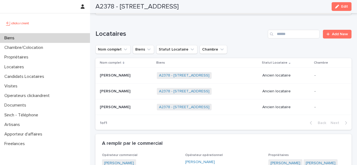
click at [38, 32] on div at bounding box center [45, 23] width 90 height 20
click at [40, 37] on div "Biens" at bounding box center [45, 38] width 90 height 10
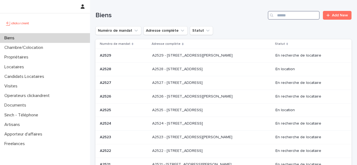
click at [279, 16] on input "Search" at bounding box center [294, 15] width 52 height 9
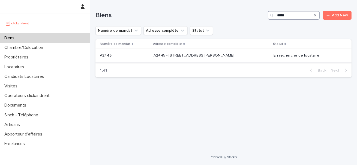
type input "*****"
click at [204, 53] on p "A2445 - 90 avenue Raymond Poincaré, Paris 75016" at bounding box center [194, 55] width 82 height 6
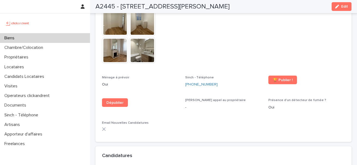
scroll to position [1717, 0]
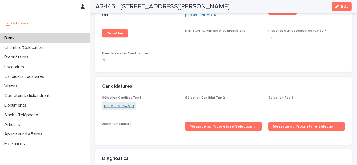
click at [133, 103] on link "Mohamed Kesraoui" at bounding box center [119, 106] width 30 height 6
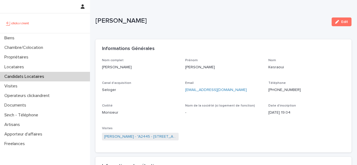
click at [281, 91] on p "+33784588273" at bounding box center [306, 90] width 77 height 6
copy p "+33784588273"
click at [158, 135] on link "Mohamed Kesraoui - "A2445 - 90 avenue Raymond Poincaré, Paris 75016"" at bounding box center [140, 137] width 72 height 6
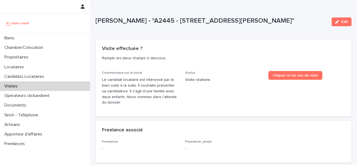
scroll to position [146, 0]
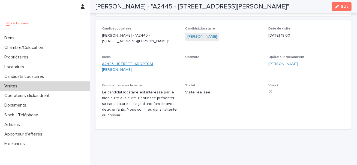
click at [159, 64] on link "A2445 - 90 avenue Raymond Poincaré, Paris 75016" at bounding box center [140, 66] width 77 height 11
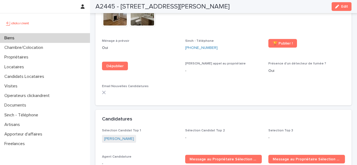
scroll to position [1682, 0]
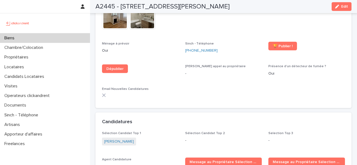
drag, startPoint x: 120, startPoint y: 7, endPoint x: 253, endPoint y: 10, distance: 133.0
click at [253, 10] on div "A2445 - 90 avenue Raymond Poincaré, Paris 75016 Edit" at bounding box center [223, 6] width 256 height 13
copy h2 "90 avenue Raymond Poincaré, Paris 75016"
click at [43, 37] on div "Biens" at bounding box center [45, 38] width 90 height 10
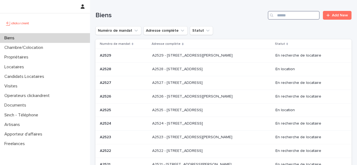
click at [278, 18] on input "Search" at bounding box center [294, 15] width 52 height 9
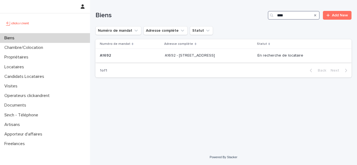
type input "****"
click at [246, 54] on div "A1692 - 10 rue de la Lune Corail, Cergy 95800 A1692 - 10 rue de la Lune Corail,…" at bounding box center [209, 55] width 88 height 9
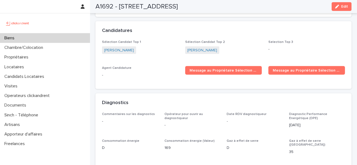
scroll to position [1657, 0]
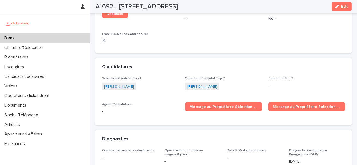
click at [117, 84] on link "Ondine Adam" at bounding box center [119, 87] width 30 height 6
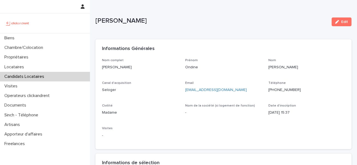
click at [289, 88] on p "+33699951608" at bounding box center [306, 90] width 77 height 6
copy p "+33699951608"
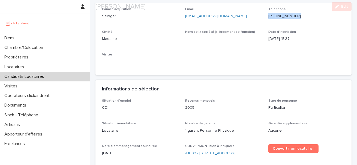
scroll to position [130, 0]
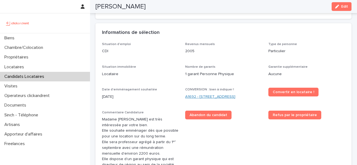
click at [235, 98] on link "A1692 - 10 rue de la Lune Corail, Cergy 95800" at bounding box center [210, 97] width 50 height 6
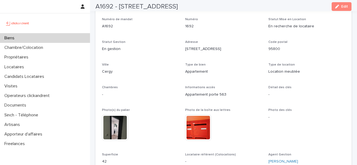
scroll to position [45, 0]
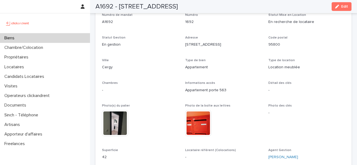
click at [223, 91] on p "Appartement porte 563" at bounding box center [223, 90] width 77 height 6
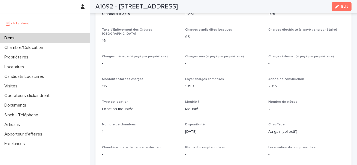
scroll to position [458, 0]
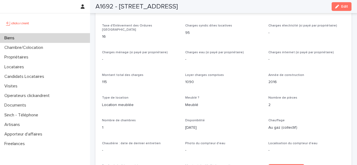
click at [190, 79] on p "1090" at bounding box center [223, 82] width 77 height 6
click at [191, 79] on p "1090" at bounding box center [223, 82] width 77 height 6
click at [195, 79] on p "1090" at bounding box center [223, 82] width 77 height 6
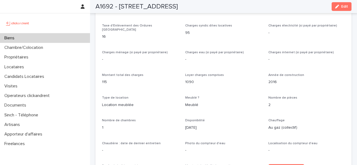
click at [195, 79] on p "1090" at bounding box center [223, 82] width 77 height 6
click at [189, 79] on p "1090" at bounding box center [223, 82] width 77 height 6
click at [194, 80] on p "1090" at bounding box center [223, 82] width 77 height 6
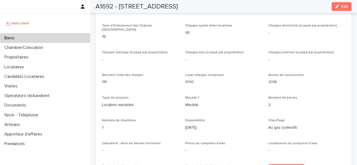
click at [194, 80] on p "1090" at bounding box center [223, 82] width 77 height 6
click at [195, 79] on p "1090" at bounding box center [223, 82] width 77 height 6
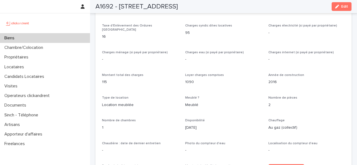
click at [195, 79] on p "1090" at bounding box center [223, 82] width 77 height 6
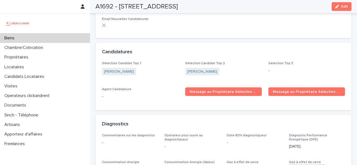
scroll to position [1631, 0]
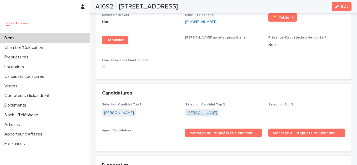
click at [209, 110] on link "Nathalie Edwige" at bounding box center [202, 113] width 30 height 6
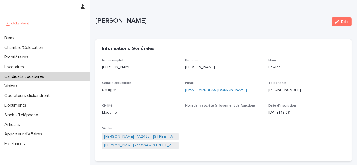
click at [204, 96] on div "Email nedwige480@gmail.com" at bounding box center [223, 89] width 77 height 16
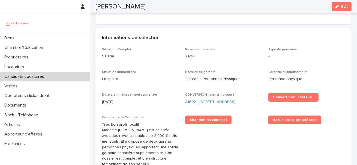
scroll to position [179, 0]
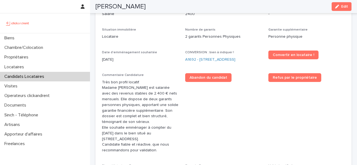
click at [141, 92] on p "Très bon profil locatif. Madame Nathalie Edwige est salariée avec des revenus s…" at bounding box center [140, 116] width 77 height 74
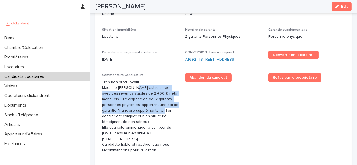
drag, startPoint x: 141, startPoint y: 92, endPoint x: 148, endPoint y: 115, distance: 23.5
click at [148, 115] on p "Très bon profil locatif. Madame Nathalie Edwige est salariée avec des revenus s…" at bounding box center [140, 116] width 77 height 74
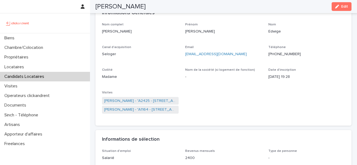
scroll to position [0, 0]
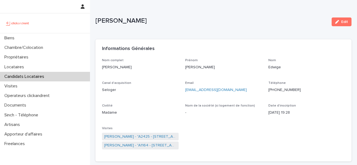
click at [271, 88] on p "+596696442180" at bounding box center [306, 90] width 77 height 6
copy p "+596696442180"
click at [296, 88] on p "+596696442180" at bounding box center [306, 90] width 77 height 6
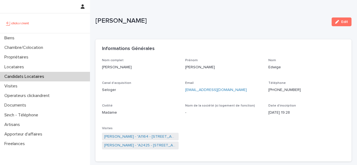
click at [274, 89] on p "+596696442180" at bounding box center [306, 90] width 77 height 6
copy p "+596696442180"
click at [117, 23] on p "Nathalie Edwige" at bounding box center [211, 21] width 232 height 8
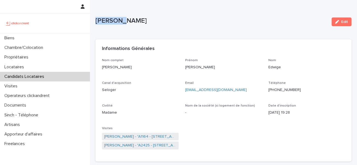
click at [117, 23] on p "Nathalie Edwige" at bounding box center [211, 21] width 232 height 8
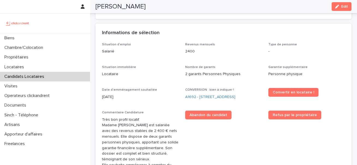
scroll to position [145, 0]
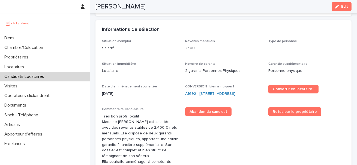
click at [213, 96] on link "A1692 - 10 rue de la Lune Corail, Cergy 95800" at bounding box center [210, 94] width 50 height 6
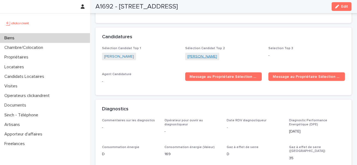
click at [195, 55] on link "Nathalie Edwige" at bounding box center [202, 57] width 30 height 6
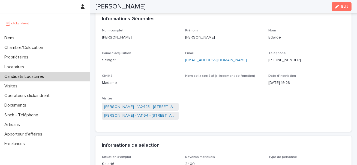
scroll to position [22, 0]
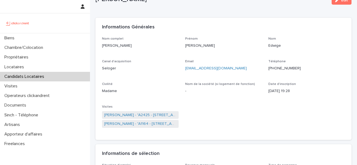
click at [268, 68] on p "+596696442180" at bounding box center [306, 68] width 77 height 6
click at [146, 124] on link "Nathalie Edwige - "A1164 - 58 rue Pierre Albrand, Marseille 13002"" at bounding box center [140, 124] width 72 height 6
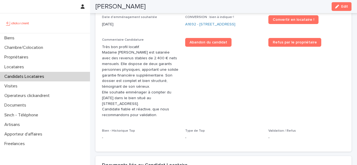
scroll to position [190, 0]
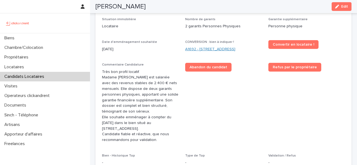
click at [198, 50] on link "A1692 - 10 rue de la Lune Corail, Cergy 95800" at bounding box center [210, 49] width 50 height 6
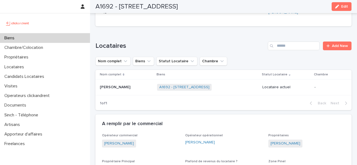
drag, startPoint x: 118, startPoint y: 5, endPoint x: 246, endPoint y: 9, distance: 127.9
click at [246, 9] on div "A1692 - 10 rue de la Lune Corail, Cergy 95800 Edit" at bounding box center [223, 6] width 256 height 13
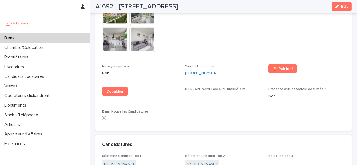
scroll to position [1663, 0]
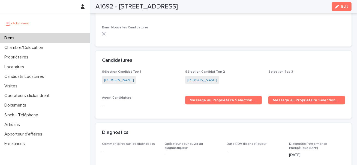
click at [88, 40] on div "Biens" at bounding box center [45, 38] width 90 height 10
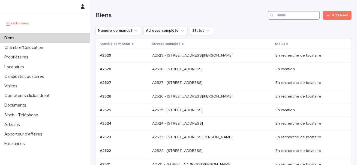
click at [294, 16] on input "Search" at bounding box center [294, 15] width 52 height 9
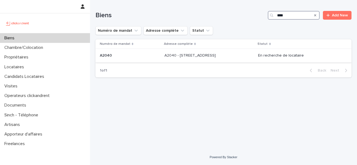
type input "****"
click at [191, 55] on p "A2040 - 73 Boulevard Des Fédérés, Amiens 80000" at bounding box center [190, 55] width 52 height 6
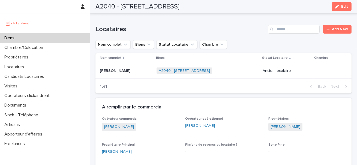
scroll to position [234, 0]
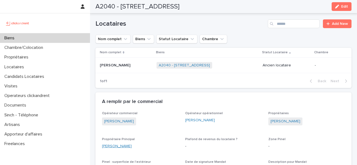
click at [130, 147] on link "Alexandre Kovarsky" at bounding box center [117, 146] width 30 height 6
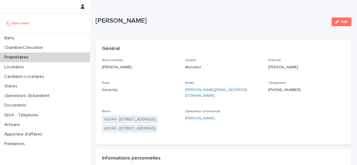
click at [287, 92] on p "+33637475767" at bounding box center [306, 90] width 77 height 6
click at [287, 91] on p "+33637475767" at bounding box center [306, 90] width 77 height 6
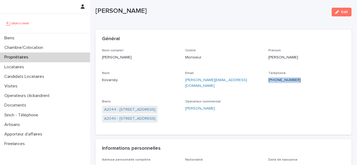
scroll to position [11, 0]
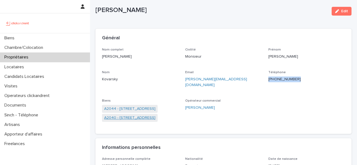
click at [137, 115] on link "A2040 - 73 Boulevard Des Fédérés, Amiens 80000" at bounding box center [129, 118] width 51 height 6
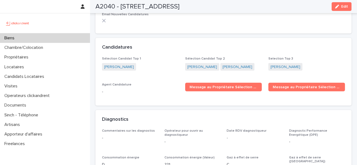
scroll to position [1643, 0]
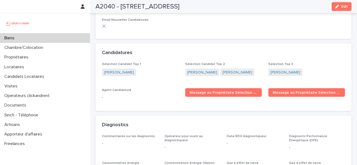
click at [142, 76] on div "Sélection Candidat Top 1 Safae Margoum" at bounding box center [140, 71] width 77 height 19
drag, startPoint x: 142, startPoint y: 76, endPoint x: 121, endPoint y: 68, distance: 22.5
click at [121, 68] on div "Sélection Candidat Top 1 Safae Margoum" at bounding box center [140, 71] width 77 height 19
click at [157, 73] on div "Safae Margoum" at bounding box center [140, 72] width 77 height 9
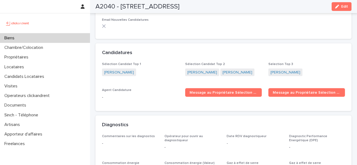
click at [140, 62] on p "Sélection Candidat Top 1" at bounding box center [140, 64] width 77 height 4
click at [159, 79] on div "Sélection Candidat Top 1 Safae Margoum Sélection Candidat Top 2 Tessa Abdellati…" at bounding box center [223, 83] width 243 height 42
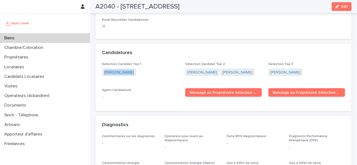
click at [159, 79] on div "Sélection Candidat Top 1 Safae Margoum Sélection Candidat Top 2 Tessa Abdellati…" at bounding box center [223, 83] width 243 height 42
click at [141, 57] on div "Candidatures" at bounding box center [223, 52] width 256 height 19
click at [135, 62] on span "Sélection Candidat Top 1" at bounding box center [121, 63] width 39 height 3
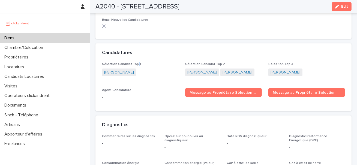
click at [135, 62] on span "Sélection Candidat Top 1" at bounding box center [121, 63] width 39 height 3
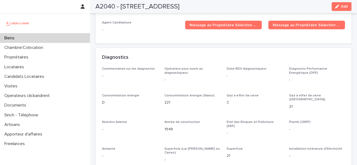
scroll to position [1635, 0]
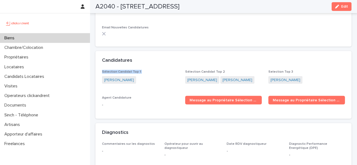
click at [150, 70] on p "Sélection Candidat Top 1" at bounding box center [140, 72] width 77 height 4
drag, startPoint x: 150, startPoint y: 67, endPoint x: 118, endPoint y: 67, distance: 31.3
click at [118, 70] on p "Sélection Candidat Top 1" at bounding box center [140, 72] width 77 height 4
click at [118, 70] on span "Sélection Candidat Top 1" at bounding box center [121, 71] width 39 height 3
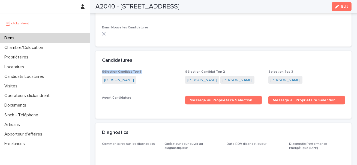
click at [118, 70] on span "Sélection Candidat Top 1" at bounding box center [121, 71] width 39 height 3
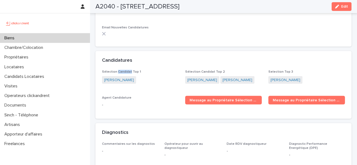
click at [118, 70] on span "Sélection Candidat Top 1" at bounding box center [121, 71] width 39 height 3
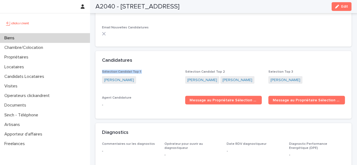
click at [118, 70] on span "Sélection Candidat Top 1" at bounding box center [121, 71] width 39 height 3
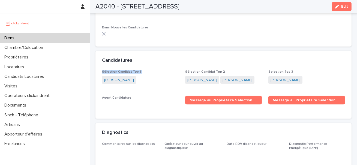
click at [128, 70] on span "Sélection Candidat Top 1" at bounding box center [121, 71] width 39 height 3
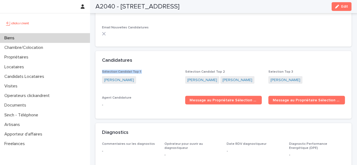
click at [128, 70] on span "Sélection Candidat Top 1" at bounding box center [121, 71] width 39 height 3
click at [276, 70] on p "Selection Top 3" at bounding box center [306, 72] width 77 height 4
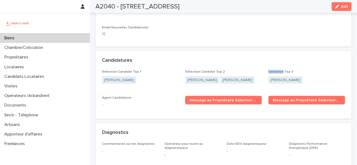
click at [276, 70] on p "Selection Top 3" at bounding box center [306, 72] width 77 height 4
click at [200, 70] on span "Sélection Candidat Top 2" at bounding box center [205, 71] width 40 height 3
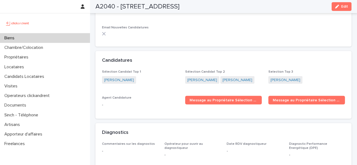
click at [128, 70] on span "Sélection Candidat Top 1" at bounding box center [121, 71] width 39 height 3
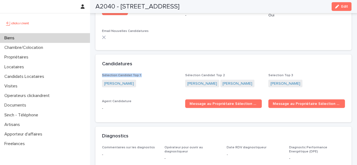
click at [138, 73] on p "Sélection Candidat Top 1" at bounding box center [140, 75] width 77 height 4
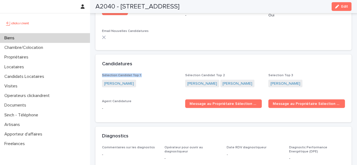
click at [138, 73] on p "Sélection Candidat Top 1" at bounding box center [140, 75] width 77 height 4
click at [152, 92] on div "Sélection Candidat Top 1 Safae Margoum Sélection Candidat Top 2 Tessa Abdellati…" at bounding box center [223, 94] width 243 height 42
click at [137, 74] on span "Sélection Candidat Top 1" at bounding box center [121, 75] width 39 height 3
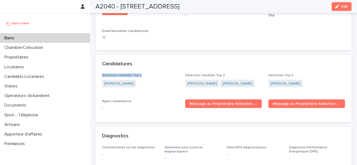
click at [140, 73] on p "Sélection Candidat Top 1" at bounding box center [140, 75] width 77 height 4
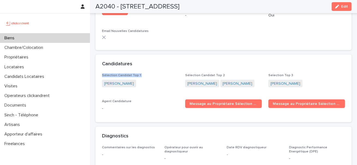
click at [140, 73] on p "Sélection Candidat Top 1" at bounding box center [140, 75] width 77 height 4
click at [288, 81] on link "Florian Guérin" at bounding box center [285, 84] width 30 height 6
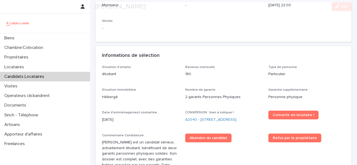
scroll to position [122, 0]
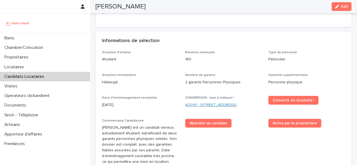
click at [217, 105] on link "A2040 - 73 Boulevard Des Fédérés, Amiens 80000" at bounding box center [210, 105] width 51 height 6
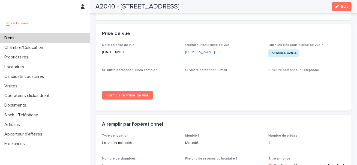
scroll to position [739, 0]
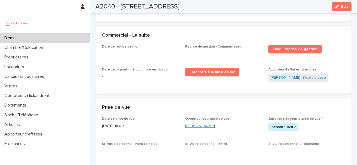
drag, startPoint x: 222, startPoint y: 123, endPoint x: 186, endPoint y: 120, distance: 36.1
click at [186, 123] on div "Severine Fournier" at bounding box center [223, 126] width 77 height 6
drag, startPoint x: 186, startPoint y: 115, endPoint x: 238, endPoint y: 116, distance: 52.1
click at [238, 117] on p "Opérateur pour prise de vue" at bounding box center [223, 119] width 77 height 4
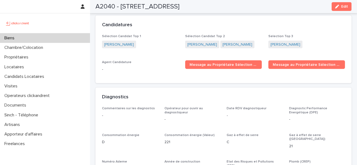
scroll to position [1659, 0]
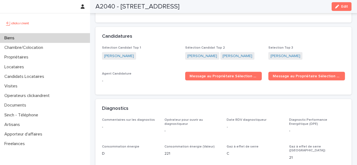
click at [113, 47] on div "Sélection Candidat Top 1 Safae Margoum" at bounding box center [140, 55] width 77 height 19
click at [113, 53] on link "Safae Margoum" at bounding box center [119, 56] width 30 height 6
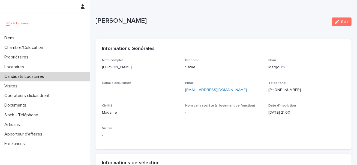
click at [286, 90] on p "+212643353237" at bounding box center [306, 90] width 77 height 6
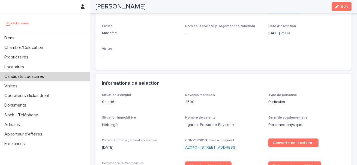
click at [203, 146] on link "A2040 - 73 Boulevard Des Fédérés, Amiens 80000" at bounding box center [210, 147] width 51 height 6
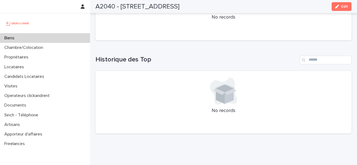
scroll to position [1951, 0]
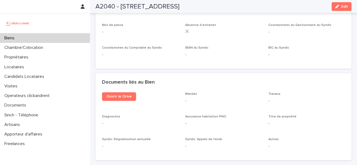
drag, startPoint x: 120, startPoint y: 6, endPoint x: 250, endPoint y: 9, distance: 130.3
click at [250, 9] on div "A2040 - 73 Boulevard Des Fédérés, Amiens 80000 Edit" at bounding box center [223, 6] width 256 height 13
click at [65, 35] on div "Biens" at bounding box center [45, 38] width 90 height 10
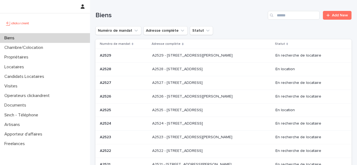
click at [302, 22] on div "Biens Add New" at bounding box center [223, 13] width 256 height 26
click at [298, 16] on input "Search" at bounding box center [294, 15] width 52 height 9
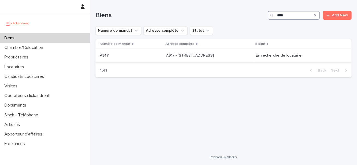
type input "****"
click at [185, 59] on div "A917 - 89 Rue de Crimée, Paris 75019 A917 - 89 Rue de Crimée, Paris 75019" at bounding box center [209, 55] width 86 height 9
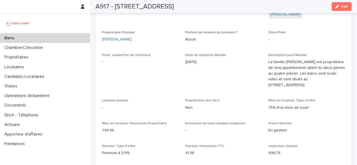
scroll to position [275, 0]
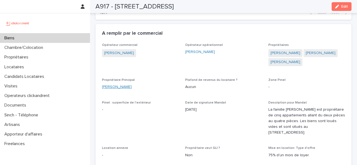
click at [123, 88] on link "Jean-Baptiste Guillaumat" at bounding box center [117, 87] width 30 height 6
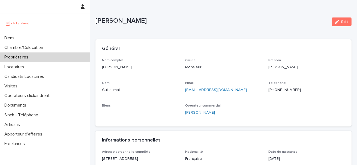
click at [283, 87] on p "+33637904133" at bounding box center [306, 90] width 77 height 6
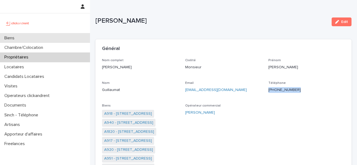
click at [43, 38] on div "Biens" at bounding box center [45, 38] width 90 height 10
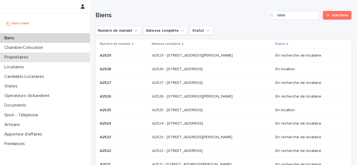
click at [28, 58] on p "Propriétaires" at bounding box center [17, 57] width 31 height 5
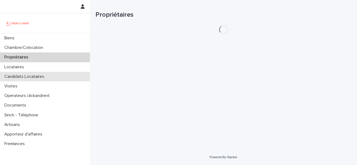
click at [26, 78] on p "Candidats Locataires" at bounding box center [25, 76] width 46 height 5
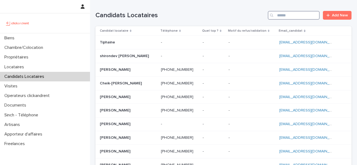
click at [281, 13] on input "Search" at bounding box center [294, 15] width 52 height 9
paste input "**********"
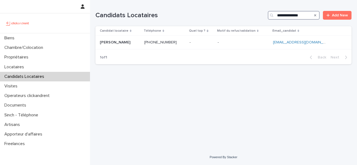
type input "**********"
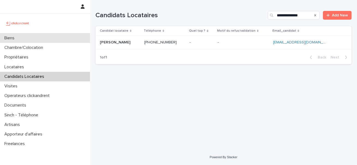
click at [48, 37] on div "Biens" at bounding box center [45, 38] width 90 height 10
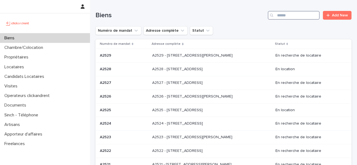
click at [289, 16] on input "Search" at bounding box center [294, 15] width 52 height 9
paste input "*****"
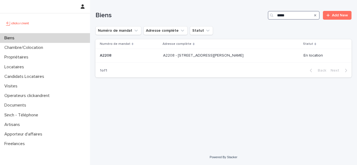
type input "*****"
click at [237, 58] on div "A2208 - 48 rue Camille Pelletan, Talence 33400 A2208 - 48 rue Camille Pelletan,…" at bounding box center [231, 55] width 136 height 9
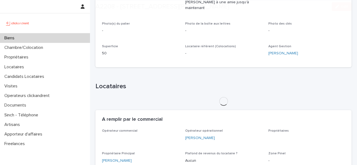
scroll to position [167, 0]
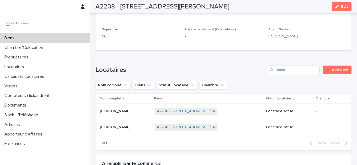
click at [101, 107] on div "Hubert Rieunier Hubert Rieunier" at bounding box center [125, 111] width 50 height 9
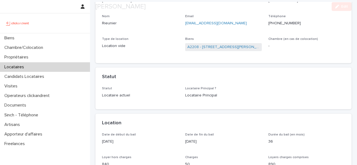
scroll to position [72, 0]
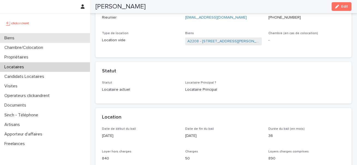
click at [42, 40] on div "Biens" at bounding box center [45, 38] width 90 height 10
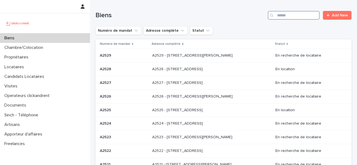
click at [281, 16] on input "Search" at bounding box center [294, 15] width 52 height 9
paste input "*****"
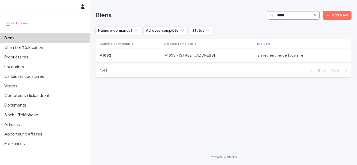
type input "*****"
click at [213, 58] on div "A1692 - 10 rue de la Lune Corail, Cergy 95800 A1692 - 10 rue de la Lune Corail,…" at bounding box center [209, 55] width 88 height 9
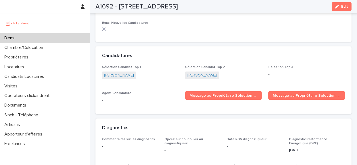
scroll to position [1652, 0]
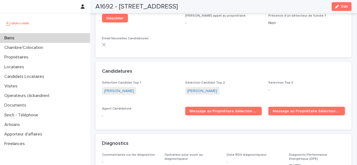
drag, startPoint x: 228, startPoint y: 87, endPoint x: 186, endPoint y: 87, distance: 42.0
click at [186, 87] on div "Nathalie Edwige" at bounding box center [223, 91] width 77 height 9
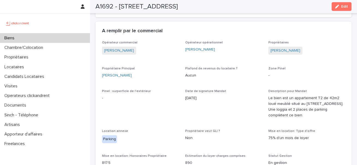
scroll to position [267, 0]
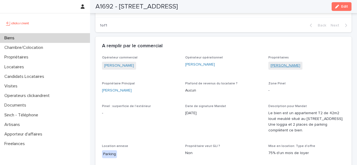
click at [292, 66] on link "Jonathan Charlois" at bounding box center [285, 66] width 30 height 6
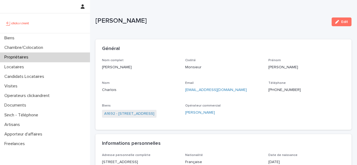
click at [288, 91] on p "+33659363327" at bounding box center [306, 90] width 77 height 6
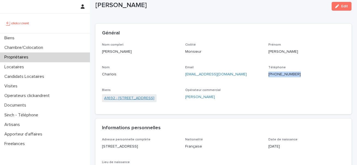
click at [145, 99] on link "A1692 - 10 rue de la Lune Corail, Cergy 95800" at bounding box center [129, 98] width 50 height 6
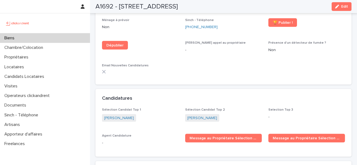
scroll to position [1624, 0]
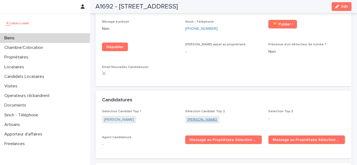
click at [208, 117] on link "Nathalie Edwige" at bounding box center [202, 120] width 30 height 6
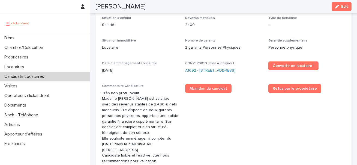
scroll to position [177, 0]
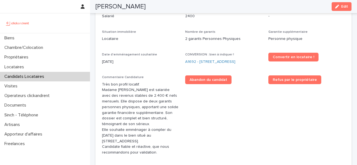
drag, startPoint x: 125, startPoint y: 98, endPoint x: 173, endPoint y: 151, distance: 71.6
click at [173, 151] on p "Très bon profil locatif. Madame Nathalie Edwige est salariée avec des revenus s…" at bounding box center [140, 118] width 77 height 74
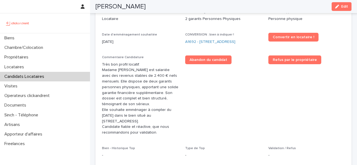
scroll to position [200, 0]
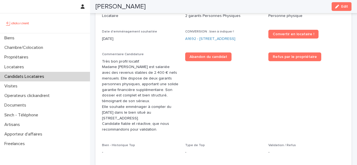
click at [126, 71] on p "Très bon profil locatif. Madame Nathalie Edwige est salariée avec des revenus s…" at bounding box center [140, 96] width 77 height 74
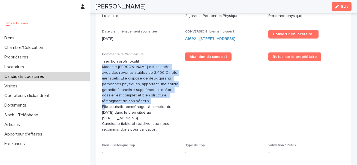
click at [126, 71] on p "Très bon profil locatif. Madame Nathalie Edwige est salariée avec des revenus s…" at bounding box center [140, 96] width 77 height 74
click at [127, 83] on p "Très bon profil locatif. Madame Nathalie Edwige est salariée avec des revenus s…" at bounding box center [140, 96] width 77 height 74
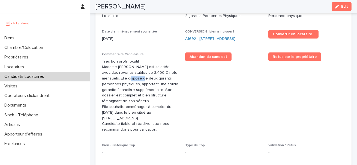
click at [127, 83] on p "Très bon profil locatif. Madame Nathalie Edwige est salariée avec des revenus s…" at bounding box center [140, 96] width 77 height 74
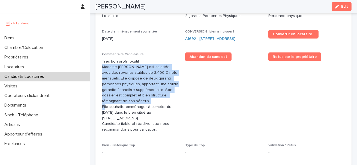
click at [127, 83] on p "Très bon profil locatif. Madame Nathalie Edwige est salariée avec des revenus s…" at bounding box center [140, 96] width 77 height 74
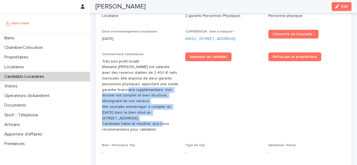
drag, startPoint x: 125, startPoint y: 96, endPoint x: 133, endPoint y: 119, distance: 24.0
click at [133, 119] on p "Très bon profil locatif. Madame Nathalie Edwige est salariée avec des revenus s…" at bounding box center [140, 96] width 77 height 74
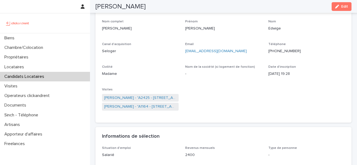
scroll to position [0, 0]
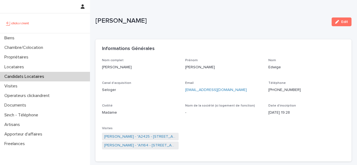
click at [117, 18] on p "Nathalie Edwige" at bounding box center [211, 21] width 232 height 8
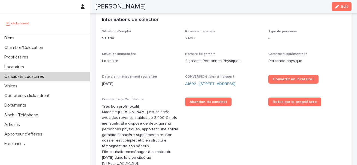
scroll to position [219, 0]
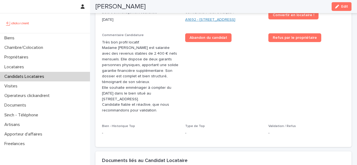
click at [209, 22] on link "A1692 - 10 rue de la Lune Corail, Cergy 95800" at bounding box center [210, 20] width 50 height 6
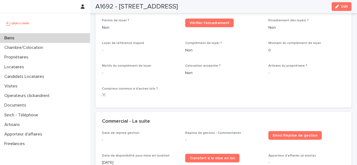
scroll to position [575, 0]
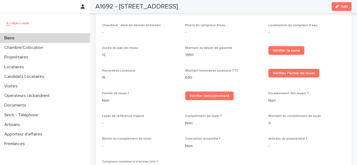
click at [105, 5] on h2 "A1692 - 10 rue de la Lune Corail, Cergy 95800" at bounding box center [136, 7] width 82 height 8
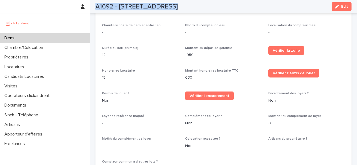
click at [105, 5] on h2 "A1692 - 10 rue de la Lune Corail, Cergy 95800" at bounding box center [136, 7] width 82 height 8
click at [113, 5] on h2 "A1692 - 10 rue de la Lune Corail, Cergy 95800" at bounding box center [136, 7] width 82 height 8
drag, startPoint x: 113, startPoint y: 5, endPoint x: 95, endPoint y: 5, distance: 18.0
click at [95, 5] on div "A1692 - 10 rue de la Lune Corail, Cergy 95800 Edit" at bounding box center [223, 6] width 282 height 13
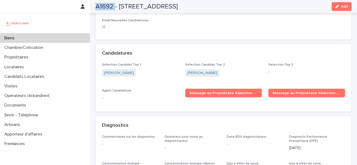
scroll to position [1632, 0]
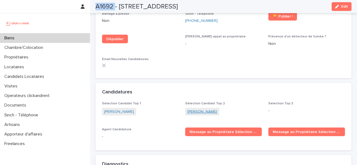
click at [208, 109] on link "Nathalie Edwige" at bounding box center [202, 112] width 30 height 6
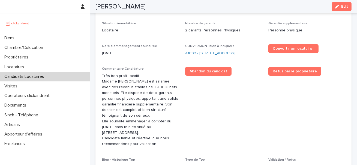
scroll to position [177, 0]
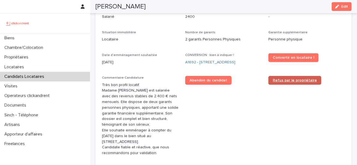
click at [287, 82] on span "Refus par le propriétaire" at bounding box center [295, 80] width 44 height 4
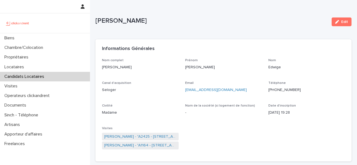
scroll to position [115, 0]
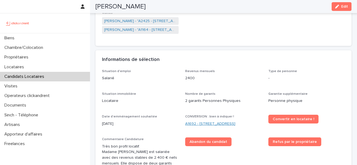
click at [196, 126] on link "A1692 - 10 rue de la Lune Corail, Cergy 95800" at bounding box center [210, 124] width 50 height 6
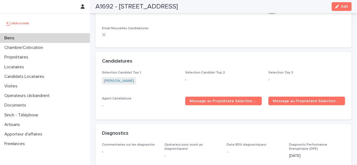
scroll to position [1648, 0]
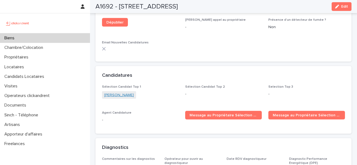
click at [122, 92] on link "Ondine Adam" at bounding box center [119, 95] width 30 height 6
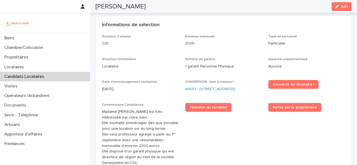
scroll to position [142, 0]
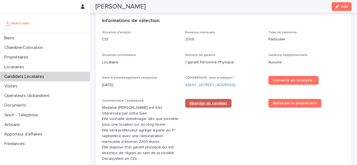
click at [219, 107] on link "Abandon du candidat" at bounding box center [208, 103] width 46 height 9
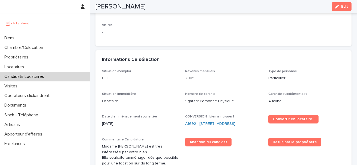
scroll to position [153, 0]
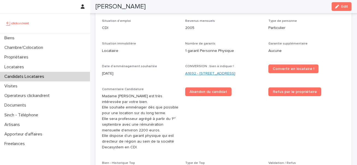
click at [209, 72] on link "A1692 - 10 rue de la Lune Corail, Cergy 95800" at bounding box center [210, 74] width 50 height 6
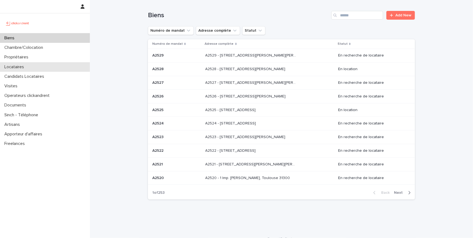
click at [28, 68] on p "Locataires" at bounding box center [15, 66] width 26 height 5
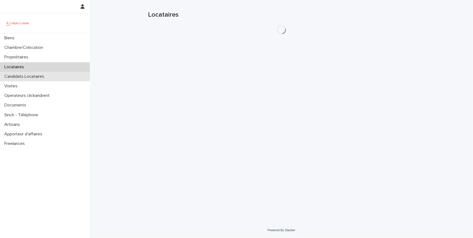
click at [30, 76] on p "Candidats Locataires" at bounding box center [25, 76] width 46 height 5
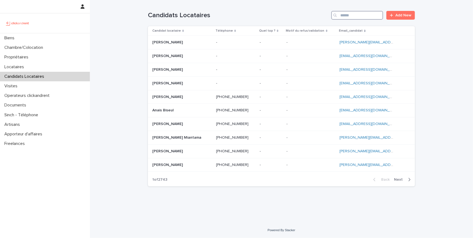
click at [355, 14] on input "Search" at bounding box center [357, 15] width 52 height 9
paste input "**********"
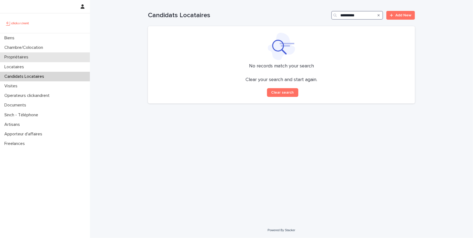
type input "**********"
click at [38, 58] on div "Propriétaires" at bounding box center [45, 57] width 90 height 10
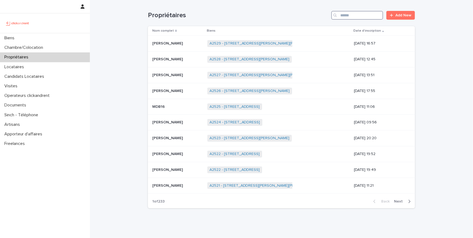
click at [343, 13] on input "Search" at bounding box center [357, 15] width 52 height 9
paste input "**********"
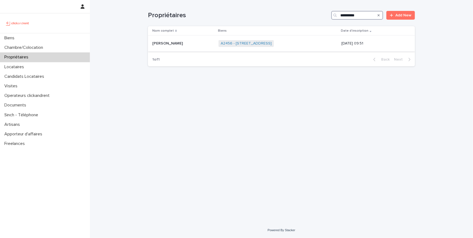
type input "**********"
click at [169, 41] on p "[PERSON_NAME]" at bounding box center [168, 43] width 32 height 6
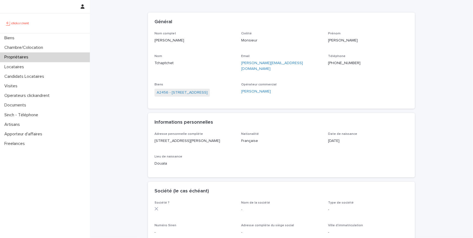
scroll to position [28, 0]
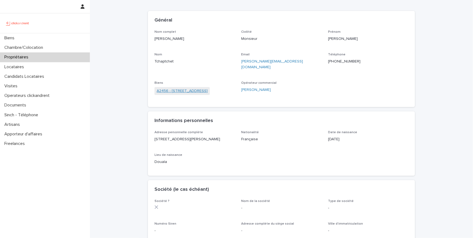
click at [195, 88] on link "A2456 - [STREET_ADDRESS]" at bounding box center [182, 91] width 51 height 6
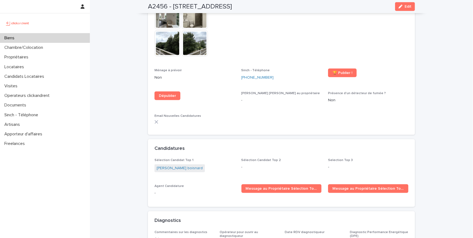
scroll to position [1602, 0]
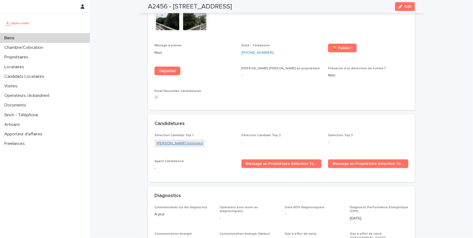
click at [187, 140] on link "[PERSON_NAME] boisnard" at bounding box center [180, 143] width 46 height 6
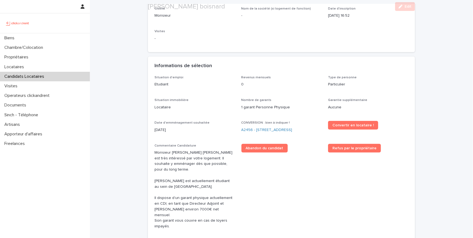
scroll to position [149, 0]
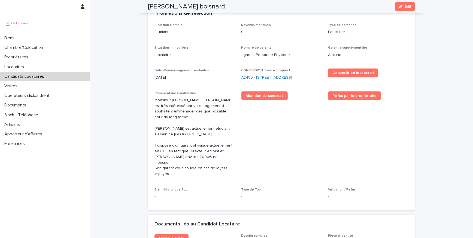
click at [253, 75] on link "A2456 - [STREET_ADDRESS]" at bounding box center [266, 78] width 51 height 6
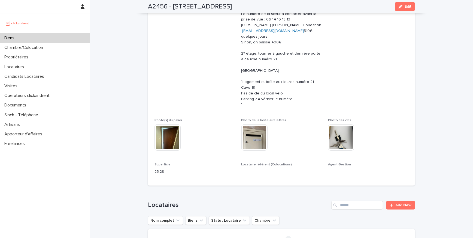
scroll to position [140, 0]
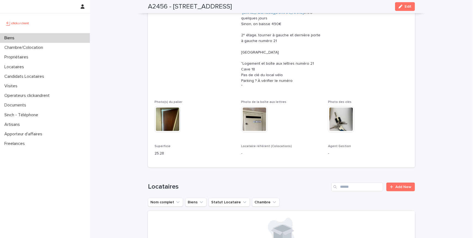
click at [258, 63] on p "Le numéro de la sœur à contacter avant la prise de vue : 06 14 16 18 13 [PERSON…" at bounding box center [281, 41] width 80 height 96
click at [258, 63] on p "Le numéro de la sœur à contacter avant la prise de vue : 06 14 16 18 13 Lili La…" at bounding box center [281, 41] width 80 height 96
click at [253, 69] on p "Le numéro de la sœur à contacter avant la prise de vue : 06 14 16 18 13 Lili La…" at bounding box center [281, 41] width 80 height 96
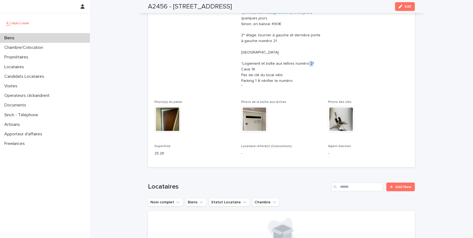
click at [253, 69] on p "Le numéro de la sœur à contacter avant la prise de vue : 06 14 16 18 13 Lili La…" at bounding box center [281, 41] width 80 height 96
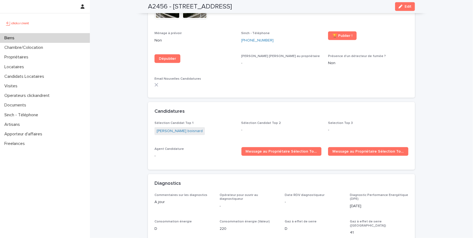
scroll to position [1619, 0]
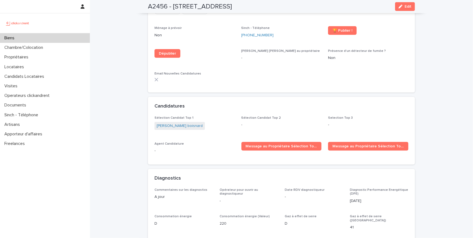
click at [252, 116] on p "Sélection Candidat Top 2" at bounding box center [281, 118] width 80 height 4
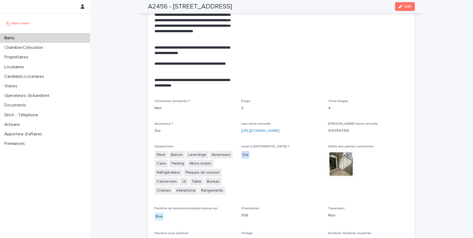
scroll to position [1162, 0]
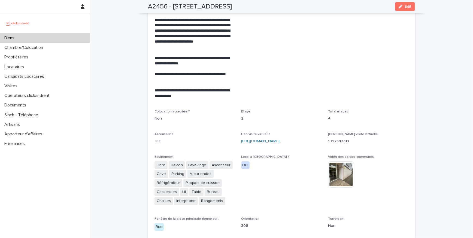
click at [174, 88] on p "**********" at bounding box center [195, 93] width 80 height 11
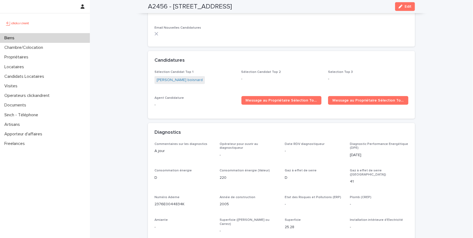
scroll to position [1613, 0]
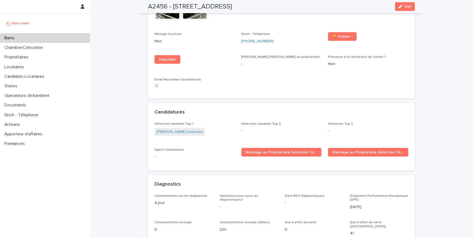
click at [190, 131] on div "Sélection Candidat Top 1 Tom Lumbreras boisnard Sélection Candidat Top 2 - Sele…" at bounding box center [282, 143] width 254 height 42
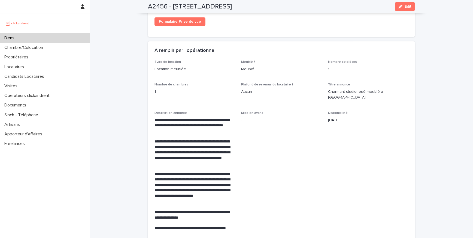
scroll to position [1062, 0]
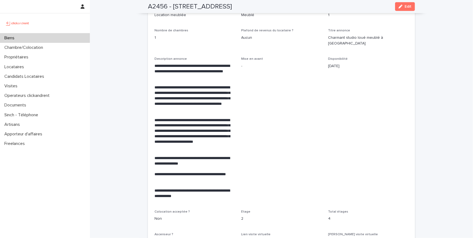
drag, startPoint x: 161, startPoint y: 77, endPoint x: 188, endPoint y: 122, distance: 51.9
click at [188, 122] on div "**********" at bounding box center [195, 130] width 80 height 135
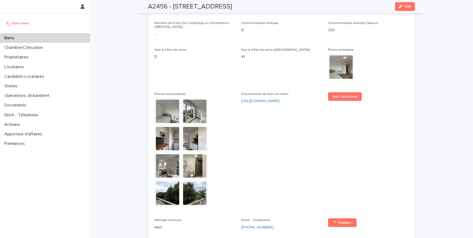
scroll to position [1429, 0]
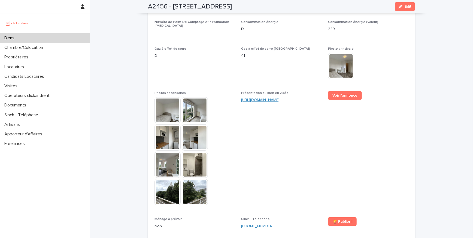
click at [264, 98] on link "https://vimeo.com/1098235137?share=copy" at bounding box center [260, 100] width 38 height 4
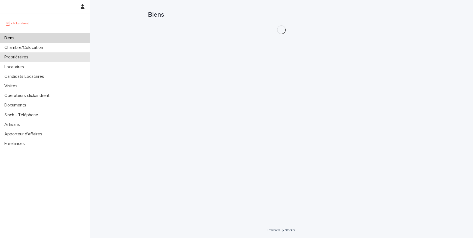
click at [26, 54] on div "Propriétaires" at bounding box center [45, 57] width 90 height 10
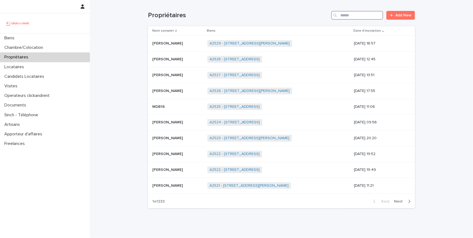
drag, startPoint x: 367, startPoint y: 11, endPoint x: 354, endPoint y: 12, distance: 13.1
click at [354, 12] on input "Search" at bounding box center [357, 15] width 52 height 9
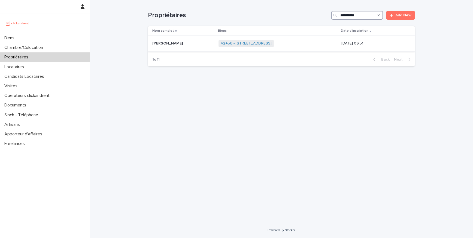
type input "**********"
click at [246, 45] on link "A2456 - [STREET_ADDRESS]" at bounding box center [246, 43] width 51 height 5
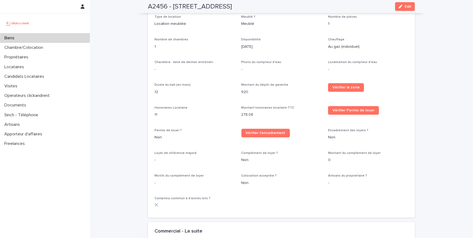
scroll to position [621, 0]
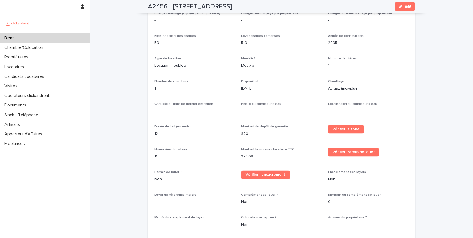
click at [246, 87] on p "[DATE]" at bounding box center [281, 89] width 80 height 6
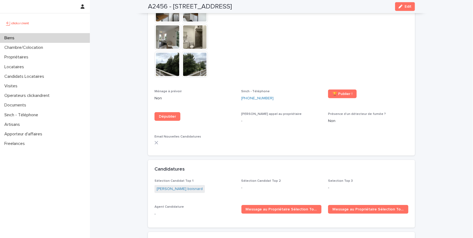
scroll to position [1636, 0]
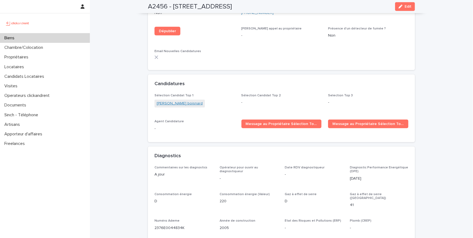
click at [170, 101] on link "[PERSON_NAME] boisnard" at bounding box center [180, 104] width 46 height 6
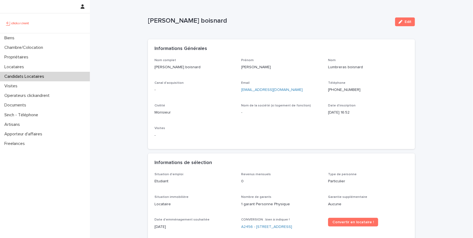
click at [348, 90] on p "[PHONE_NUMBER]" at bounding box center [368, 90] width 80 height 6
copy p "[PHONE_NUMBER]"
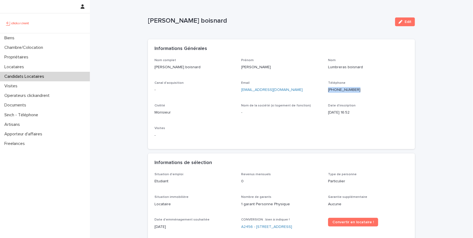
click at [345, 88] on p "[PHONE_NUMBER]" at bounding box center [368, 90] width 80 height 6
copy p "[PHONE_NUMBER]"
drag, startPoint x: 285, startPoint y: 88, endPoint x: 231, endPoint y: 80, distance: 54.5
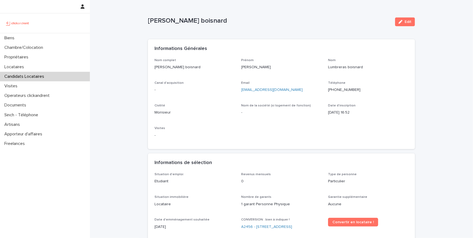
click at [281, 88] on p "[EMAIL_ADDRESS][DOMAIN_NAME]" at bounding box center [281, 90] width 80 height 6
click at [259, 93] on div "Email [EMAIL_ADDRESS][DOMAIN_NAME]" at bounding box center [281, 89] width 80 height 16
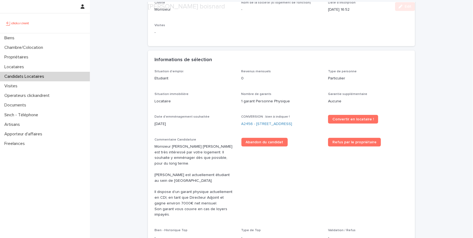
scroll to position [137, 0]
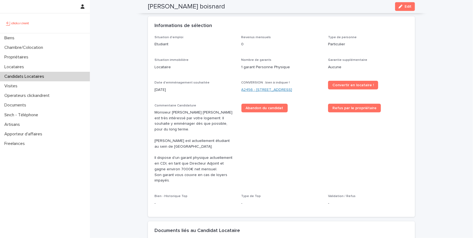
click at [261, 90] on link "A2456 - [STREET_ADDRESS]" at bounding box center [266, 90] width 51 height 6
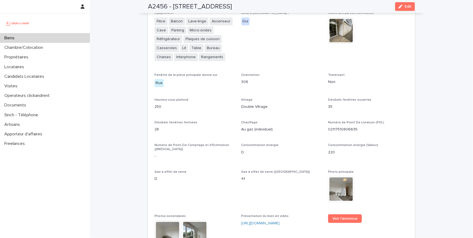
scroll to position [1395, 0]
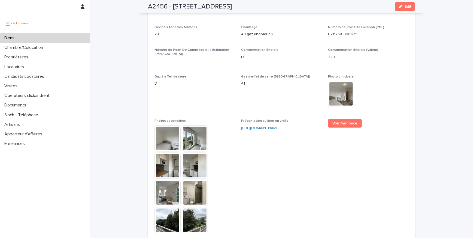
click at [187, 185] on img at bounding box center [195, 193] width 26 height 26
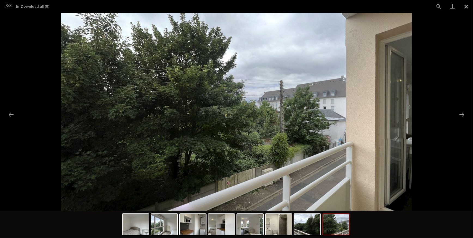
click at [461, 5] on button "Close gallery" at bounding box center [466, 6] width 14 height 13
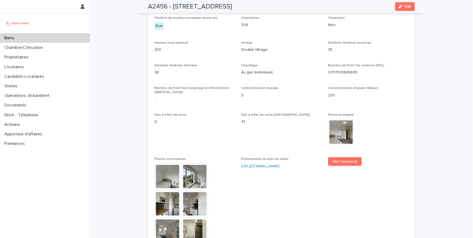
scroll to position [1354, 0]
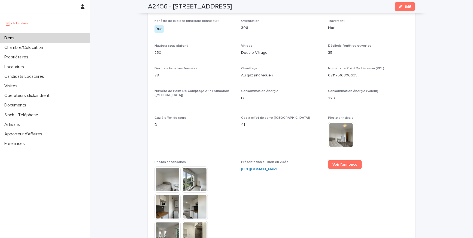
click at [268, 89] on span "Consommation énergie" at bounding box center [259, 90] width 37 height 3
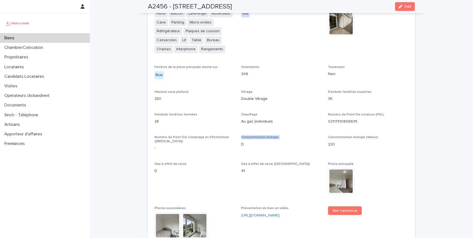
scroll to position [1267, 0]
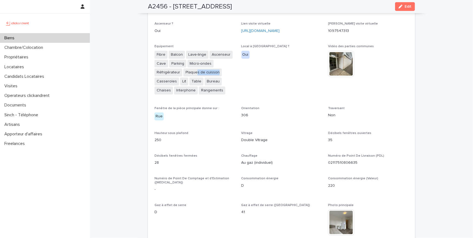
drag, startPoint x: 195, startPoint y: 67, endPoint x: 223, endPoint y: 67, distance: 28.1
click at [223, 67] on div "Fibre Balcon Lave-linge Ascenseur Cave Parking Micro-ondes Réfrigérateur Plaque…" at bounding box center [195, 73] width 80 height 45
drag, startPoint x: 223, startPoint y: 67, endPoint x: 182, endPoint y: 66, distance: 40.6
click at [182, 66] on div "Fibre Balcon Lave-linge Ascenseur Cave Parking Micro-ondes Réfrigérateur Plaque…" at bounding box center [195, 73] width 80 height 45
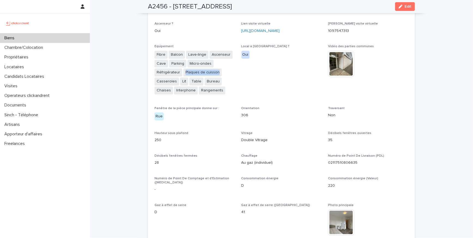
click at [227, 71] on div "Fibre Balcon Lave-linge Ascenseur Cave Parking Micro-ondes Réfrigérateur Plaque…" at bounding box center [195, 73] width 80 height 45
drag, startPoint x: 227, startPoint y: 71, endPoint x: 184, endPoint y: 68, distance: 43.7
click at [184, 68] on div "Fibre Balcon Lave-linge Ascenseur Cave Parking Micro-ondes Réfrigérateur Plaque…" at bounding box center [195, 73] width 80 height 45
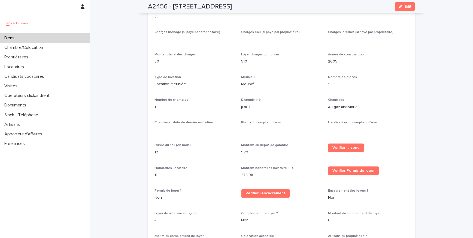
scroll to position [610, 0]
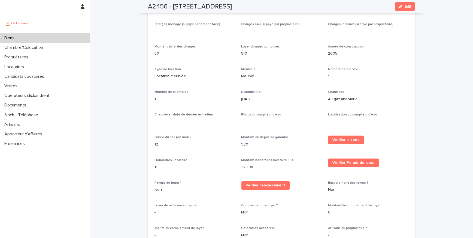
click at [247, 142] on p "920" at bounding box center [281, 145] width 80 height 6
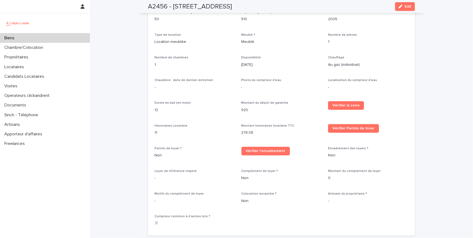
click at [158, 130] on p "11" at bounding box center [195, 133] width 80 height 6
click at [156, 130] on p "11" at bounding box center [195, 133] width 80 height 6
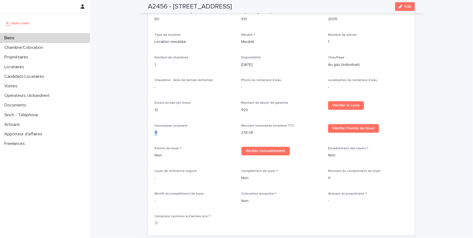
click at [159, 130] on p "11" at bounding box center [195, 133] width 80 height 6
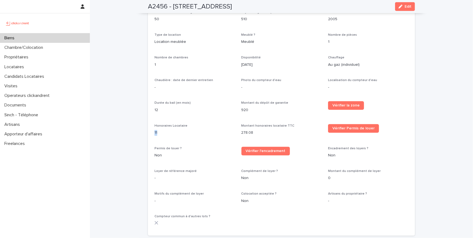
click at [159, 130] on p "11" at bounding box center [195, 133] width 80 height 6
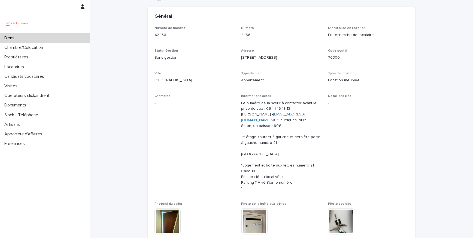
scroll to position [0, 0]
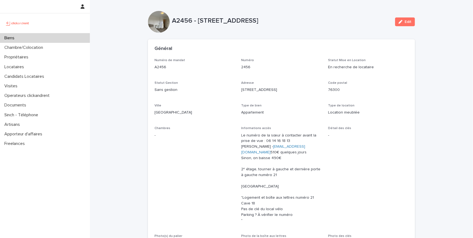
click at [185, 22] on p "A2456 - [STREET_ADDRESS]" at bounding box center [281, 21] width 219 height 8
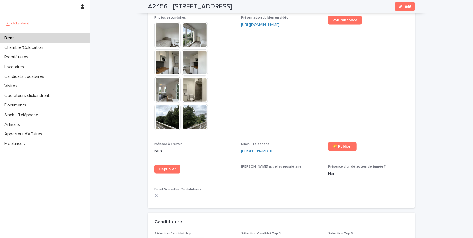
scroll to position [1450, 0]
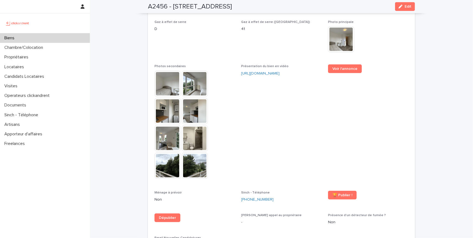
click at [168, 77] on img at bounding box center [168, 84] width 26 height 26
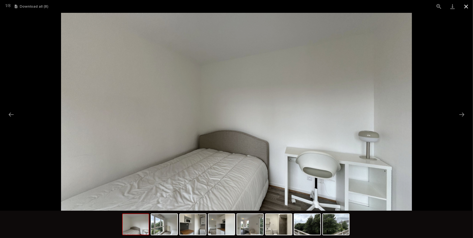
click at [466, 5] on button "Close gallery" at bounding box center [466, 6] width 14 height 13
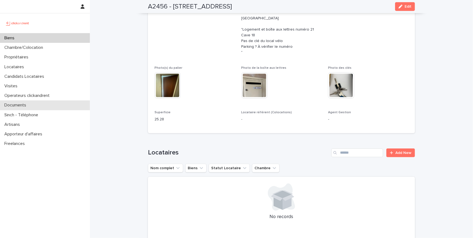
scroll to position [144, 0]
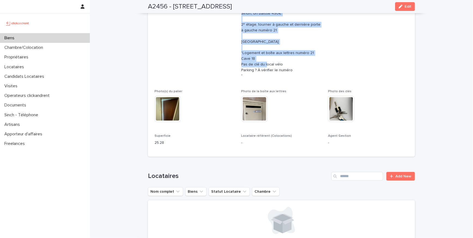
drag, startPoint x: 230, startPoint y: 59, endPoint x: 290, endPoint y: 72, distance: 61.4
click at [290, 71] on div "Numéro de mandat A2456 Numéro 2456 Statut Mise en Location En recherche de loca…" at bounding box center [282, 32] width 254 height 236
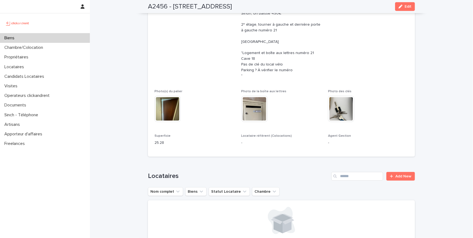
click at [297, 78] on p "Le numéro de la sœur à contacter avant la prise de vue : 06 14 16 18 13 [PERSON…" at bounding box center [281, 33] width 80 height 91
drag, startPoint x: 297, startPoint y: 78, endPoint x: 241, endPoint y: 58, distance: 58.9
click at [241, 58] on p "Le numéro de la sœur à contacter avant la prise de vue : 06 14 16 18 13 [PERSON…" at bounding box center [281, 33] width 80 height 91
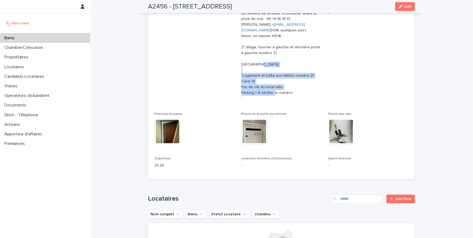
scroll to position [114, 0]
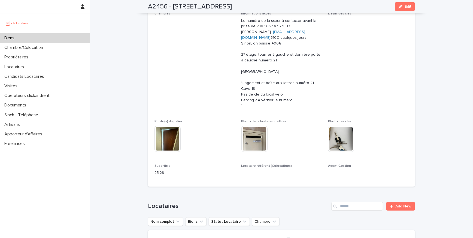
click at [256, 77] on p "Le numéro de la sœur à contacter avant la prise de vue : 06 14 16 18 13 [PERSON…" at bounding box center [281, 63] width 80 height 91
drag, startPoint x: 256, startPoint y: 77, endPoint x: 242, endPoint y: 61, distance: 21.2
click at [242, 61] on p "Le numéro de la sœur à contacter avant la prise de vue : 06 14 16 18 13 [PERSON…" at bounding box center [281, 63] width 80 height 91
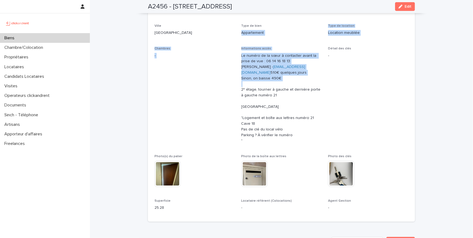
drag, startPoint x: 281, startPoint y: 82, endPoint x: 242, endPoint y: 33, distance: 62.2
click at [242, 33] on div "Numéro de mandat A2456 Numéro 2456 Statut Mise en Location En recherche de loca…" at bounding box center [282, 97] width 254 height 236
click at [242, 33] on p "Appartement" at bounding box center [281, 33] width 80 height 6
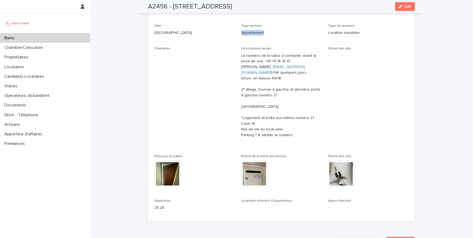
drag, startPoint x: 242, startPoint y: 33, endPoint x: 271, endPoint y: 36, distance: 29.8
click at [271, 36] on div "Type de bien Appartement" at bounding box center [281, 32] width 80 height 16
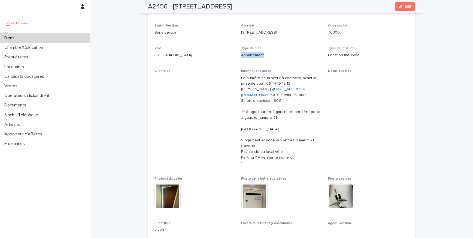
scroll to position [57, 0]
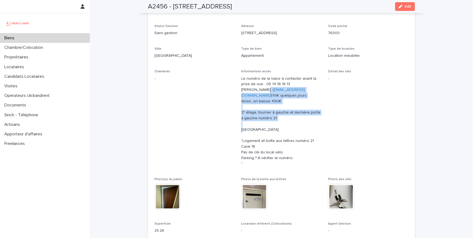
drag, startPoint x: 264, startPoint y: 131, endPoint x: 259, endPoint y: 90, distance: 40.8
click at [259, 90] on p "Le numéro de la sœur à contacter avant la prise de vue : 06 14 16 18 13 [PERSON…" at bounding box center [281, 121] width 80 height 91
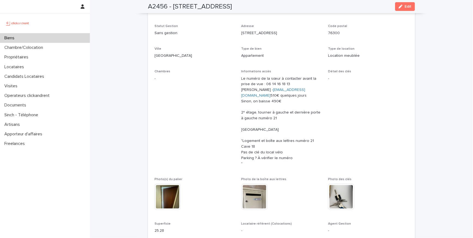
click at [255, 90] on p "Le numéro de la sœur à contacter avant la prise de vue : 06 14 16 18 13 [PERSON…" at bounding box center [281, 121] width 80 height 91
click at [286, 89] on link "[EMAIL_ADDRESS][DOMAIN_NAME]" at bounding box center [273, 93] width 64 height 10
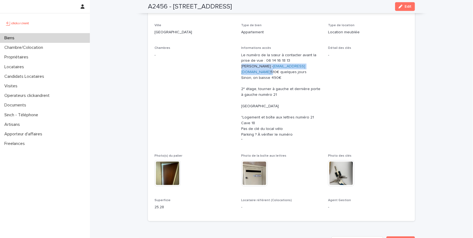
scroll to position [0, 0]
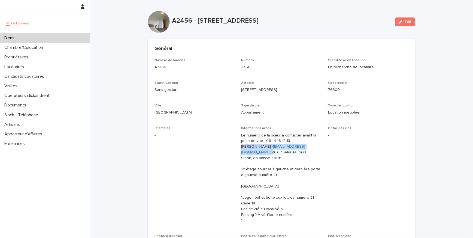
click at [275, 155] on p "Le numéro de la sœur à contacter avant la prise de vue : 06 14 16 18 13 [PERSON…" at bounding box center [281, 177] width 80 height 91
click at [252, 165] on p "Le numéro de la sœur à contacter avant la prise de vue : 06 14 16 18 13 [PERSON…" at bounding box center [281, 177] width 80 height 91
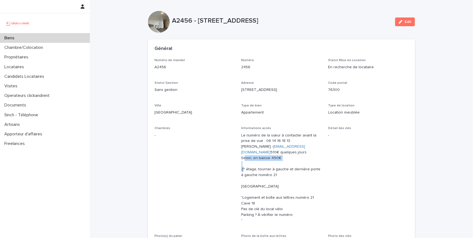
click at [252, 165] on p "Le numéro de la sœur à contacter avant la prise de vue : 06 14 16 18 13 [PERSON…" at bounding box center [281, 177] width 80 height 91
click at [253, 160] on p "Le numéro de la sœur à contacter avant la prise de vue : 06 14 16 18 13 [PERSON…" at bounding box center [281, 177] width 80 height 91
click at [253, 159] on p "Le numéro de la sœur à contacter avant la prise de vue : 06 14 16 18 13 [PERSON…" at bounding box center [281, 177] width 80 height 91
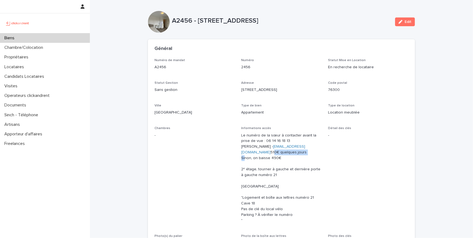
click at [253, 159] on p "Le numéro de la sœur à contacter avant la prise de vue : 06 14 16 18 13 [PERSON…" at bounding box center [281, 177] width 80 height 91
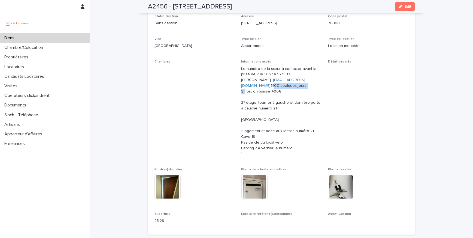
scroll to position [63, 0]
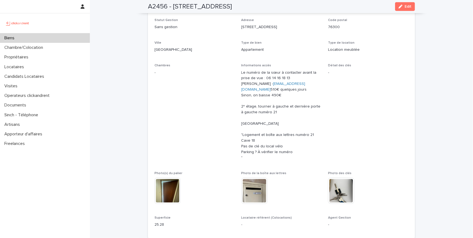
click at [267, 117] on p "Le numéro de la sœur à contacter avant la prise de vue : 06 14 16 18 13 [PERSON…" at bounding box center [281, 115] width 80 height 91
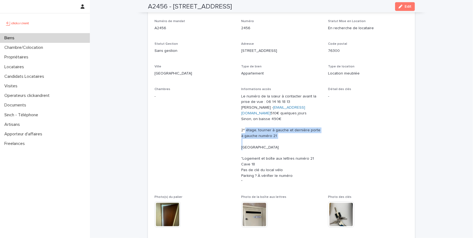
scroll to position [24, 0]
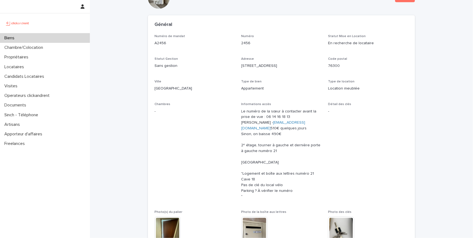
click at [267, 115] on p "Le numéro de la sœur à contacter avant la prise de vue : 06 14 16 18 13 [PERSON…" at bounding box center [281, 153] width 80 height 91
click at [266, 113] on p "Le numéro de la sœur à contacter avant la prise de vue : 06 14 16 18 13 [PERSON…" at bounding box center [281, 153] width 80 height 91
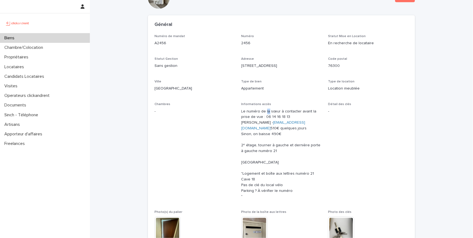
click at [266, 113] on p "Le numéro de la sœur à contacter avant la prise de vue : 06 14 16 18 13 [PERSON…" at bounding box center [281, 153] width 80 height 91
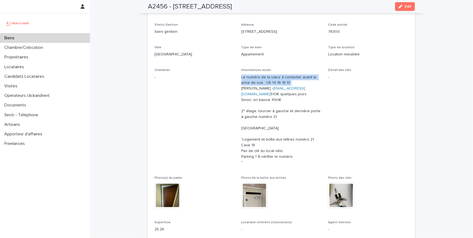
scroll to position [0, 0]
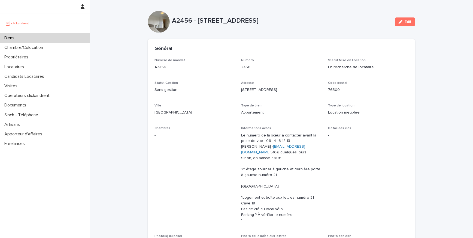
click at [255, 25] on div "A2456 - [STREET_ADDRESS]" at bounding box center [281, 22] width 219 height 10
click at [255, 23] on p "A2456 - [STREET_ADDRESS]" at bounding box center [281, 21] width 219 height 8
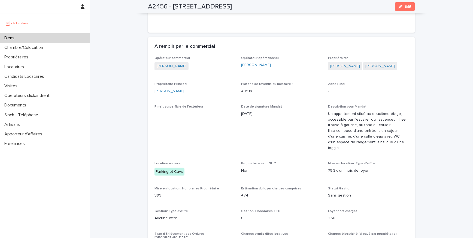
scroll to position [359, 0]
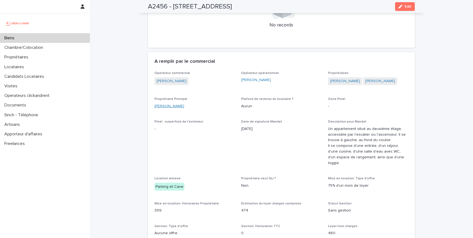
click at [171, 109] on link "[PERSON_NAME]" at bounding box center [170, 106] width 30 height 6
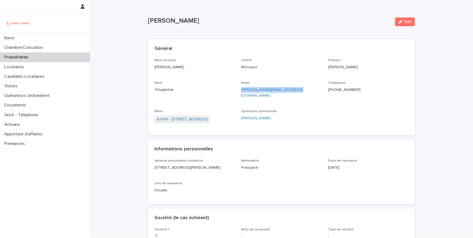
drag, startPoint x: 298, startPoint y: 90, endPoint x: 241, endPoint y: 90, distance: 56.4
click at [241, 90] on p "[PERSON_NAME][EMAIL_ADDRESS][DOMAIN_NAME]" at bounding box center [281, 92] width 80 height 11
copy link "[PERSON_NAME][EMAIL_ADDRESS][DOMAIN_NAME]"
click at [302, 99] on div "Nom complet [PERSON_NAME] Civilité Monsieur [PERSON_NAME] Tchaptchet Email [PER…" at bounding box center [282, 93] width 254 height 70
drag, startPoint x: 302, startPoint y: 99, endPoint x: 240, endPoint y: 89, distance: 62.1
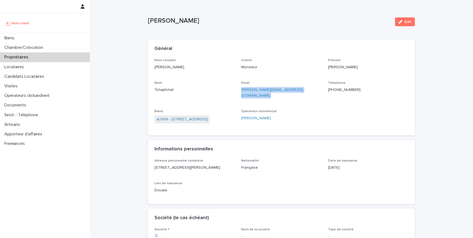
click at [240, 89] on div "Nom complet [PERSON_NAME] Civilité Monsieur [PERSON_NAME] Tchaptchet Email [PER…" at bounding box center [282, 93] width 254 height 70
click at [277, 103] on div "Nom complet [PERSON_NAME] Civilité Monsieur [PERSON_NAME] Tchaptchet Email [PER…" at bounding box center [282, 93] width 254 height 70
drag, startPoint x: 297, startPoint y: 96, endPoint x: 241, endPoint y: 91, distance: 55.8
click at [241, 91] on div "Email [PERSON_NAME][EMAIL_ADDRESS][DOMAIN_NAME]" at bounding box center [281, 92] width 80 height 22
click at [292, 98] on div "Nom complet [PERSON_NAME] Civilité Monsieur [PERSON_NAME] Tchaptchet Email [PER…" at bounding box center [282, 93] width 254 height 70
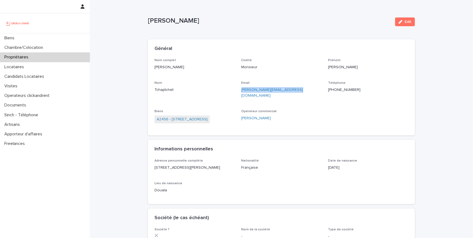
drag, startPoint x: 294, startPoint y: 94, endPoint x: 241, endPoint y: 92, distance: 52.1
click at [241, 92] on div "Email [PERSON_NAME][EMAIL_ADDRESS][DOMAIN_NAME]" at bounding box center [281, 92] width 80 height 22
click at [245, 97] on div "Nom complet [PERSON_NAME] Civilité Monsieur [PERSON_NAME] Tchaptchet Email [PER…" at bounding box center [282, 93] width 254 height 70
drag, startPoint x: 245, startPoint y: 97, endPoint x: 242, endPoint y: 90, distance: 7.6
click at [242, 90] on div "Nom complet [PERSON_NAME] Civilité Monsieur [PERSON_NAME] Tchaptchet Email [PER…" at bounding box center [282, 93] width 254 height 70
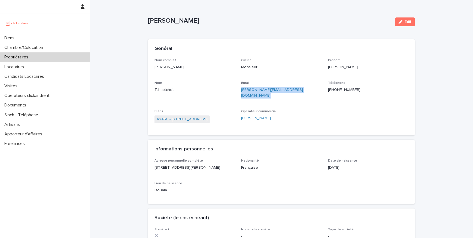
click at [252, 98] on div "Nom complet [PERSON_NAME] Civilité Monsieur [PERSON_NAME] Tchaptchet Email [PER…" at bounding box center [282, 93] width 254 height 70
drag, startPoint x: 252, startPoint y: 98, endPoint x: 241, endPoint y: 91, distance: 12.6
click at [241, 91] on div "Nom complet [PERSON_NAME] Civilité Monsieur [PERSON_NAME] Tchaptchet Email [PER…" at bounding box center [282, 93] width 254 height 70
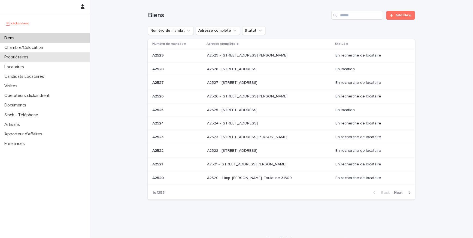
click at [23, 59] on p "Propriétaires" at bounding box center [17, 57] width 31 height 5
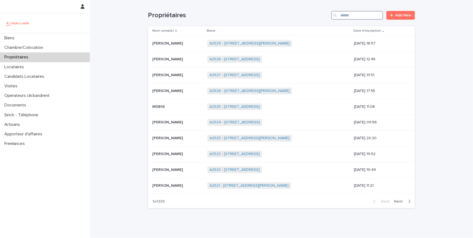
click at [350, 13] on input "Search" at bounding box center [357, 15] width 52 height 9
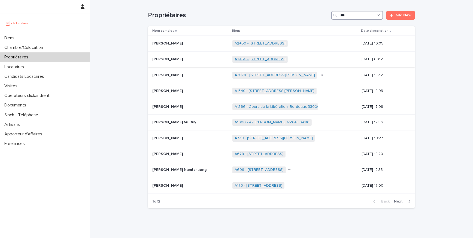
type input "***"
click at [247, 59] on link "A2456 - [STREET_ADDRESS]" at bounding box center [260, 59] width 51 height 5
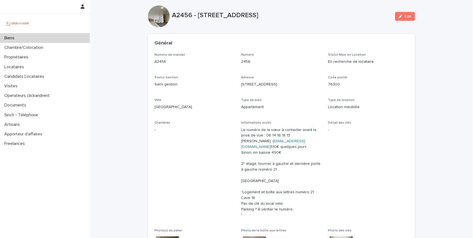
scroll to position [6, 0]
click at [401, 15] on icon "button" at bounding box center [401, 16] width 4 height 4
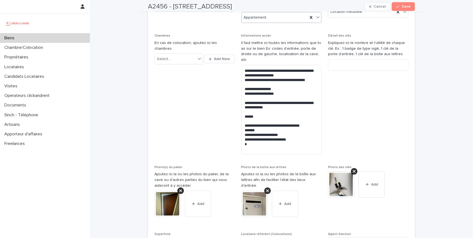
scroll to position [162, 0]
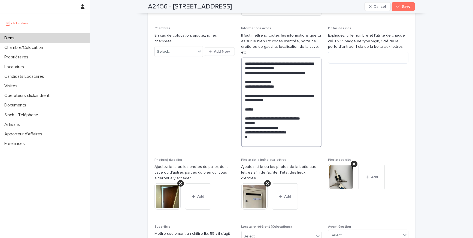
click at [246, 58] on textarea "**********" at bounding box center [281, 102] width 80 height 89
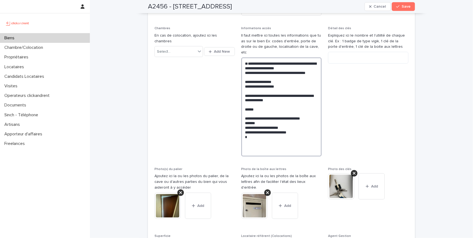
click at [245, 58] on textarea "**********" at bounding box center [281, 107] width 80 height 99
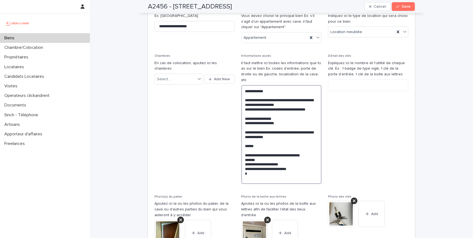
click at [283, 85] on textarea "**********" at bounding box center [281, 134] width 80 height 99
paste textarea "**********"
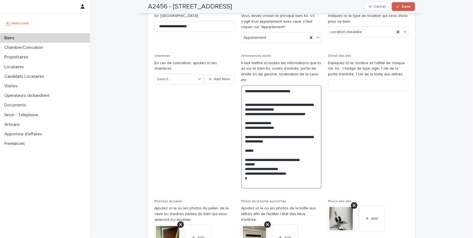
type textarea "**********"
click at [401, 8] on div "button" at bounding box center [398, 7] width 5 height 4
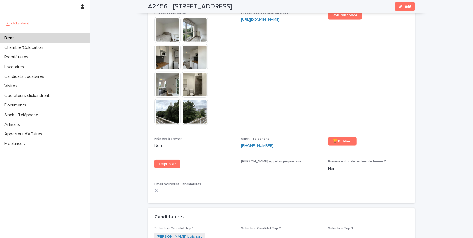
scroll to position [1642, 0]
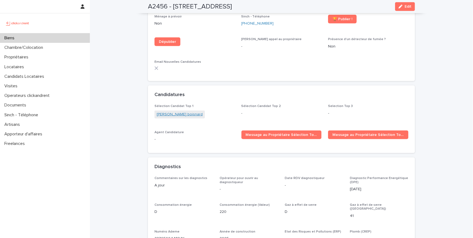
click at [176, 111] on link "[PERSON_NAME] boisnard" at bounding box center [180, 114] width 46 height 6
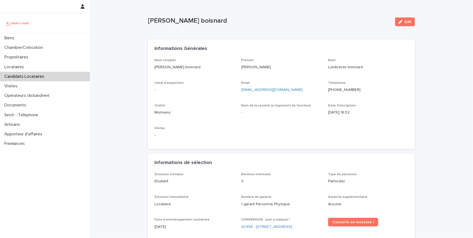
click at [338, 87] on p "+33784320052" at bounding box center [368, 90] width 80 height 6
copy p "+33784320052"
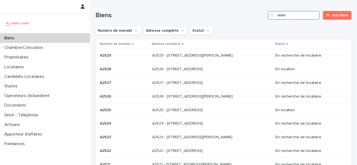
click at [277, 15] on input "Search" at bounding box center [294, 15] width 52 height 9
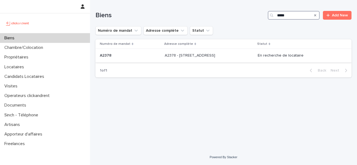
type input "*****"
click at [165, 53] on p "A2378 - [STREET_ADDRESS]" at bounding box center [191, 55] width 52 height 6
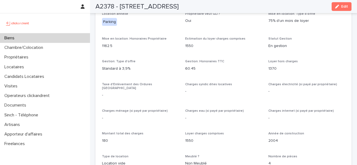
scroll to position [379, 0]
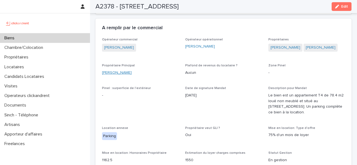
click at [129, 70] on link "[PERSON_NAME]" at bounding box center [117, 73] width 30 height 6
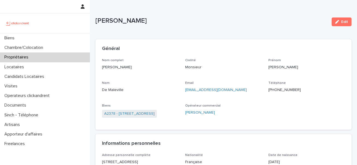
click at [289, 91] on p "[PHONE_NUMBER]" at bounding box center [306, 90] width 77 height 6
copy p "[PHONE_NUMBER]"
click at [153, 113] on link "A2378 - [STREET_ADDRESS]" at bounding box center [129, 114] width 50 height 6
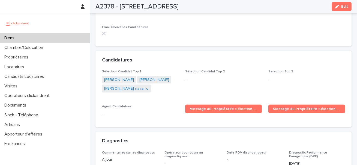
scroll to position [1632, 0]
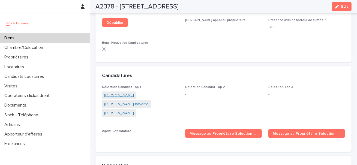
click at [134, 92] on link "[PERSON_NAME]" at bounding box center [119, 95] width 30 height 6
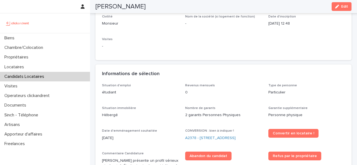
scroll to position [170, 0]
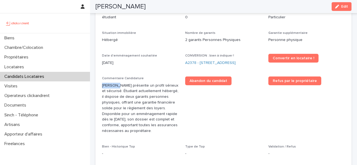
drag, startPoint x: 103, startPoint y: 79, endPoint x: 117, endPoint y: 78, distance: 13.9
click at [117, 83] on p "[PERSON_NAME] présente un profil sérieux et sécurisé. Étudiant actuellement héb…" at bounding box center [140, 108] width 77 height 51
copy p "[PERSON_NAME]"
click at [125, 83] on p "[PERSON_NAME] présente un profil sérieux et sécurisé. Étudiant actuellement héb…" at bounding box center [140, 108] width 77 height 51
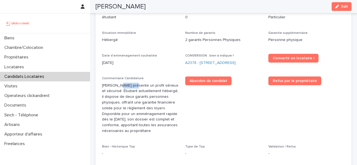
copy p "Olivares"
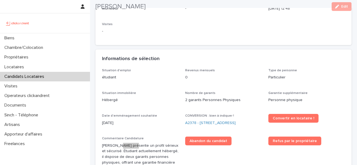
scroll to position [137, 0]
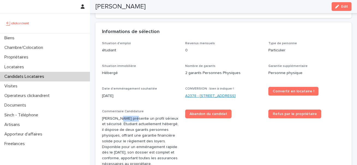
click at [211, 93] on link "A2378 - [STREET_ADDRESS]" at bounding box center [210, 96] width 50 height 6
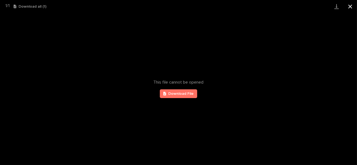
click at [348, 4] on button "Close gallery" at bounding box center [350, 6] width 14 height 13
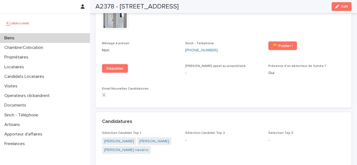
scroll to position [1644, 0]
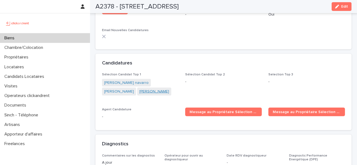
click at [139, 93] on link "[PERSON_NAME]" at bounding box center [154, 92] width 30 height 6
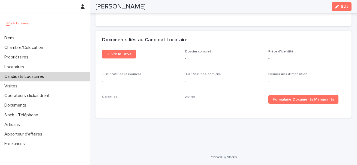
scroll to position [304, 0]
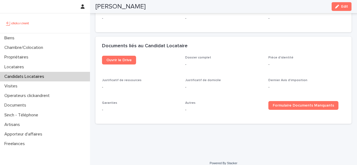
drag, startPoint x: 170, startPoint y: 8, endPoint x: 97, endPoint y: 6, distance: 73.1
click at [97, 6] on div "[PERSON_NAME] Edit" at bounding box center [223, 6] width 256 height 13
copy h2 "[PERSON_NAME]"
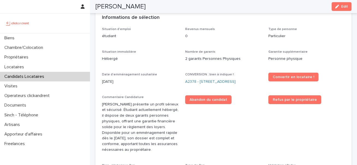
click at [219, 72] on div "CONVERSION : bien à indiquer ! A2378 - [STREET_ADDRESS]" at bounding box center [223, 80] width 77 height 16
click at [219, 79] on link "A2378 - [STREET_ADDRESS]" at bounding box center [210, 82] width 50 height 6
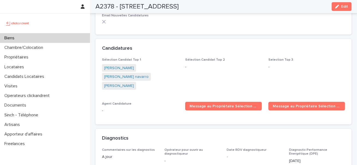
scroll to position [1613, 0]
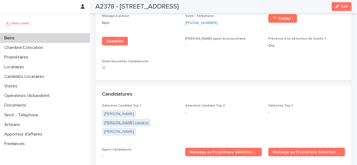
click at [129, 120] on link "[PERSON_NAME] navarro" at bounding box center [126, 123] width 44 height 6
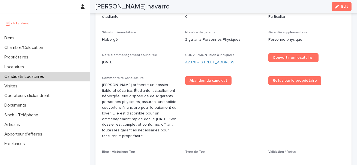
scroll to position [160, 0]
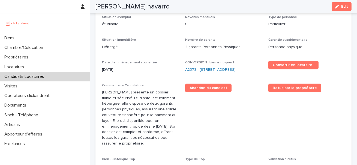
click at [147, 102] on p "[PERSON_NAME] présente un dossier fiable et sécurisé. Étudiante, actuellement h…" at bounding box center [140, 117] width 77 height 57
drag, startPoint x: 147, startPoint y: 102, endPoint x: 147, endPoint y: 109, distance: 7.4
click at [147, 109] on p "[PERSON_NAME] présente un dossier fiable et sécurisé. Étudiante, actuellement h…" at bounding box center [140, 117] width 77 height 57
drag, startPoint x: 148, startPoint y: 125, endPoint x: 122, endPoint y: 125, distance: 25.9
click at [122, 125] on p "[PERSON_NAME] présente un dossier fiable et sécurisé. Étudiante, actuellement h…" at bounding box center [140, 117] width 77 height 57
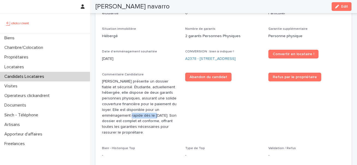
scroll to position [150, 0]
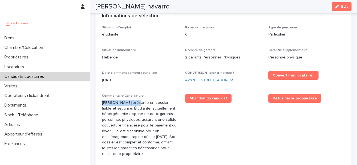
drag, startPoint x: 102, startPoint y: 102, endPoint x: 134, endPoint y: 102, distance: 31.6
click at [134, 102] on p "[PERSON_NAME] présente un dossier fiable et sécurisé. Étudiante, actuellement h…" at bounding box center [140, 128] width 77 height 57
copy p "[PERSON_NAME]"
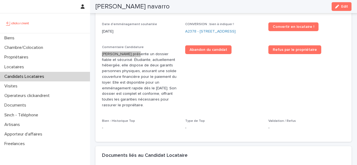
scroll to position [146, 0]
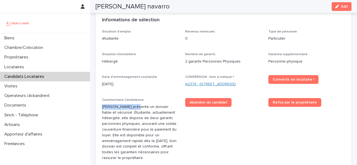
click at [201, 85] on link "A2378 - [STREET_ADDRESS]" at bounding box center [210, 84] width 50 height 6
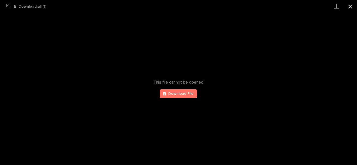
click at [352, 6] on button "Close gallery" at bounding box center [350, 6] width 14 height 13
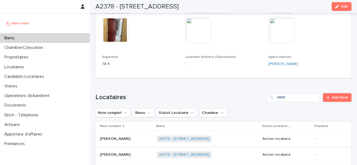
scroll to position [333, 0]
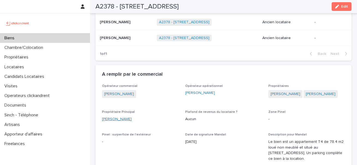
click at [132, 117] on link "[PERSON_NAME]" at bounding box center [117, 119] width 30 height 6
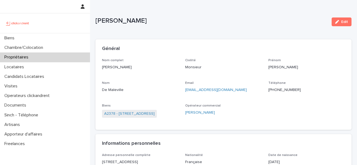
click at [234, 92] on p "[EMAIL_ADDRESS][DOMAIN_NAME]" at bounding box center [223, 90] width 77 height 6
copy link "[EMAIL_ADDRESS][DOMAIN_NAME]"
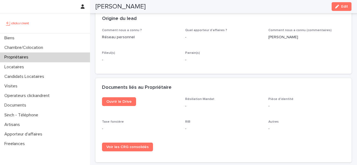
scroll to position [301, 0]
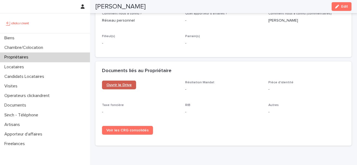
click at [122, 87] on span "Ouvrir le Drive" at bounding box center [118, 85] width 25 height 4
click at [202, 84] on span "Résiliation Mandat" at bounding box center [199, 82] width 29 height 3
